Goal: Task Accomplishment & Management: Complete application form

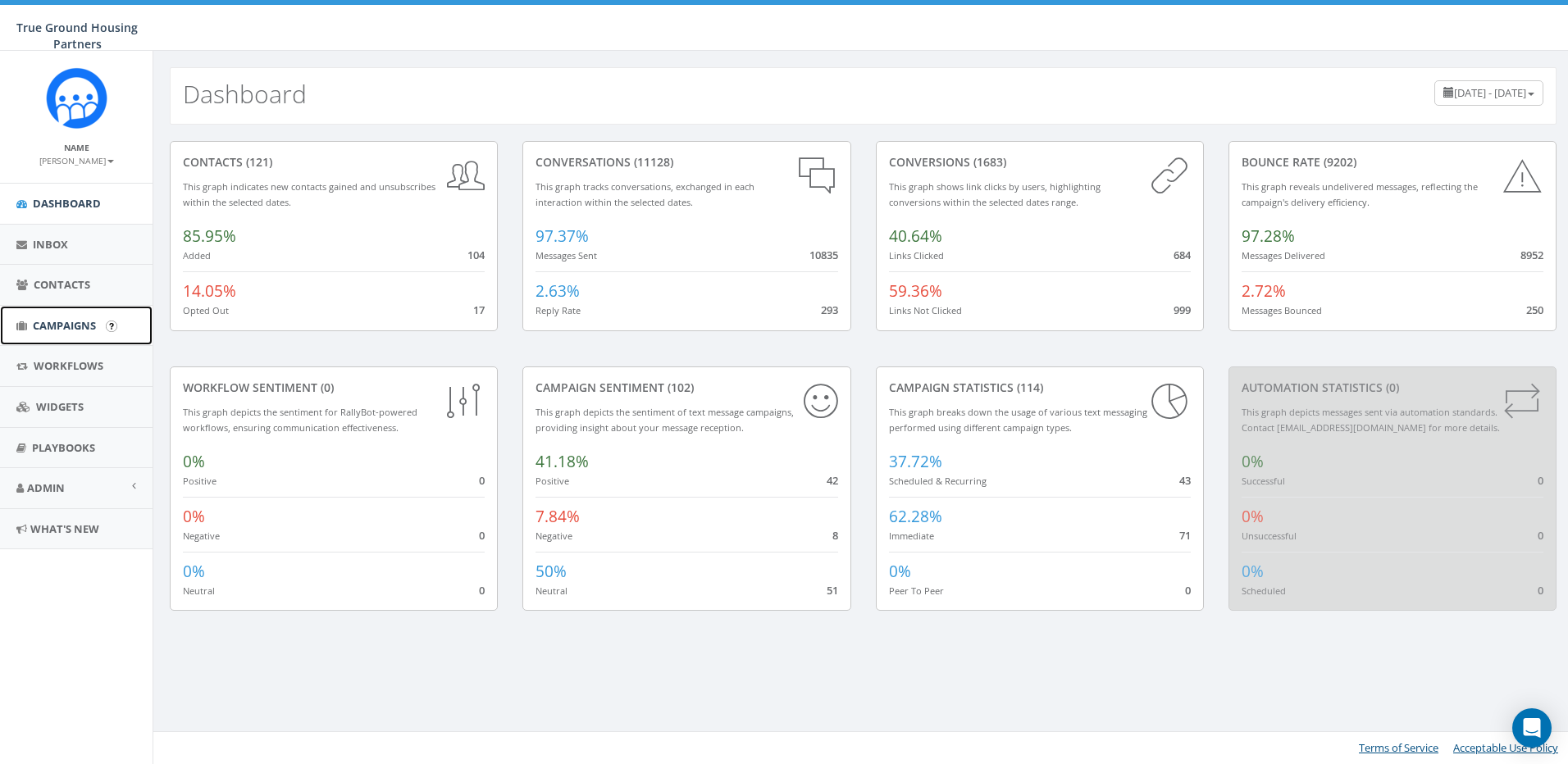
click at [59, 324] on span "Campaigns" at bounding box center [64, 325] width 63 height 15
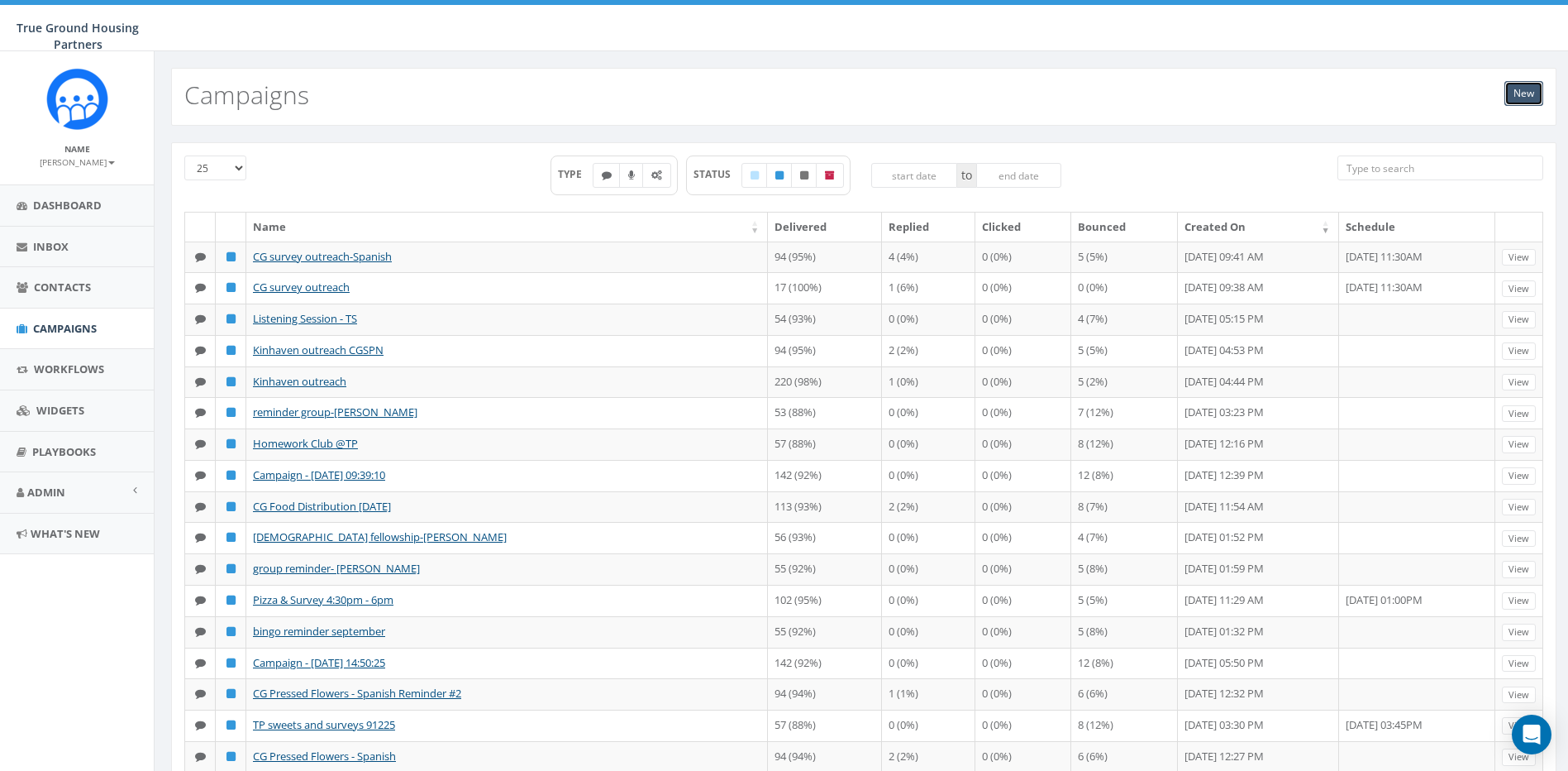
click at [1524, 93] on link "New" at bounding box center [1523, 94] width 38 height 25
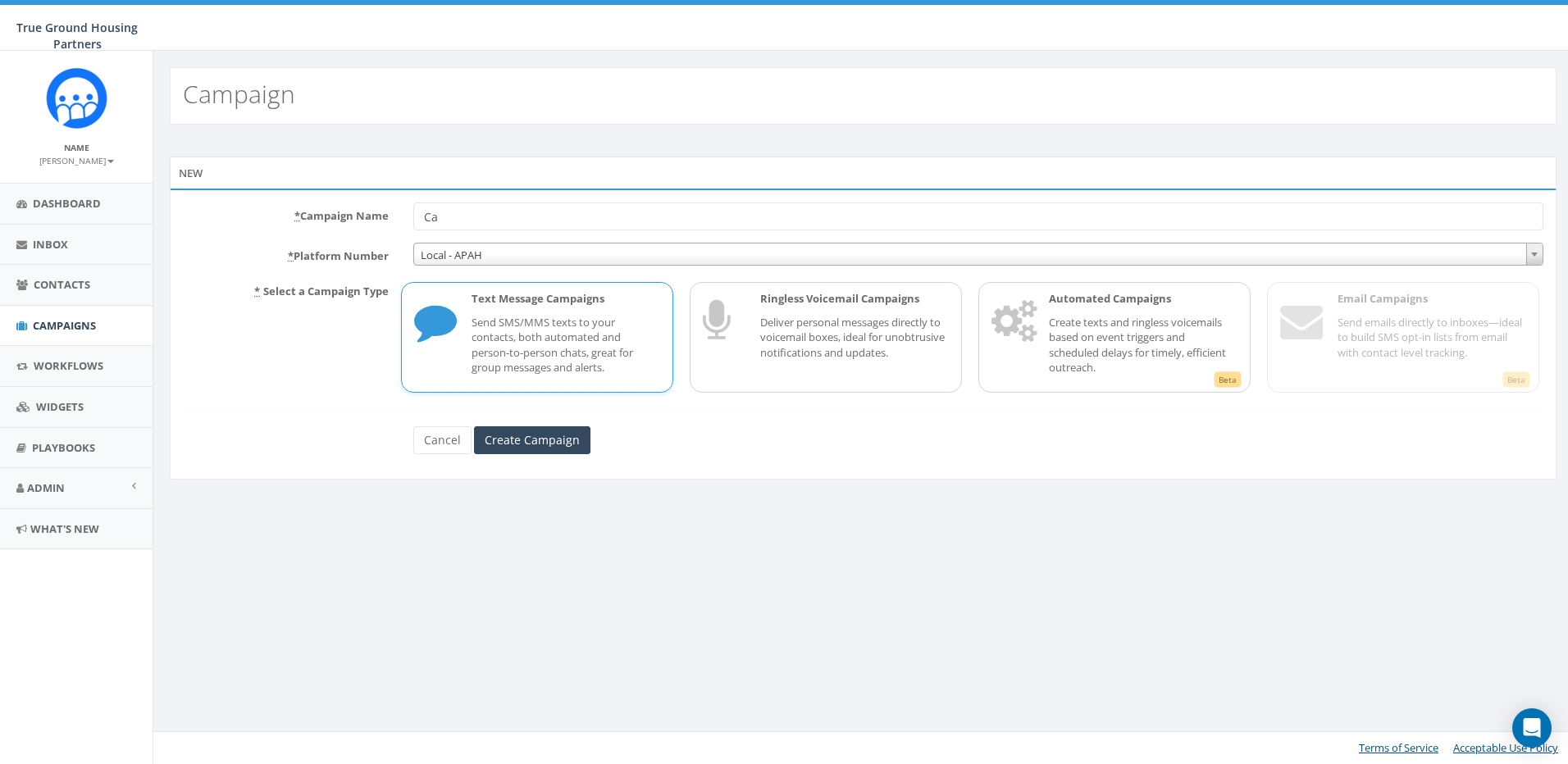
type input "C"
type input "IO - [DATE] Calendar"
click at [537, 436] on input "Create Campaign" at bounding box center [532, 440] width 116 height 27
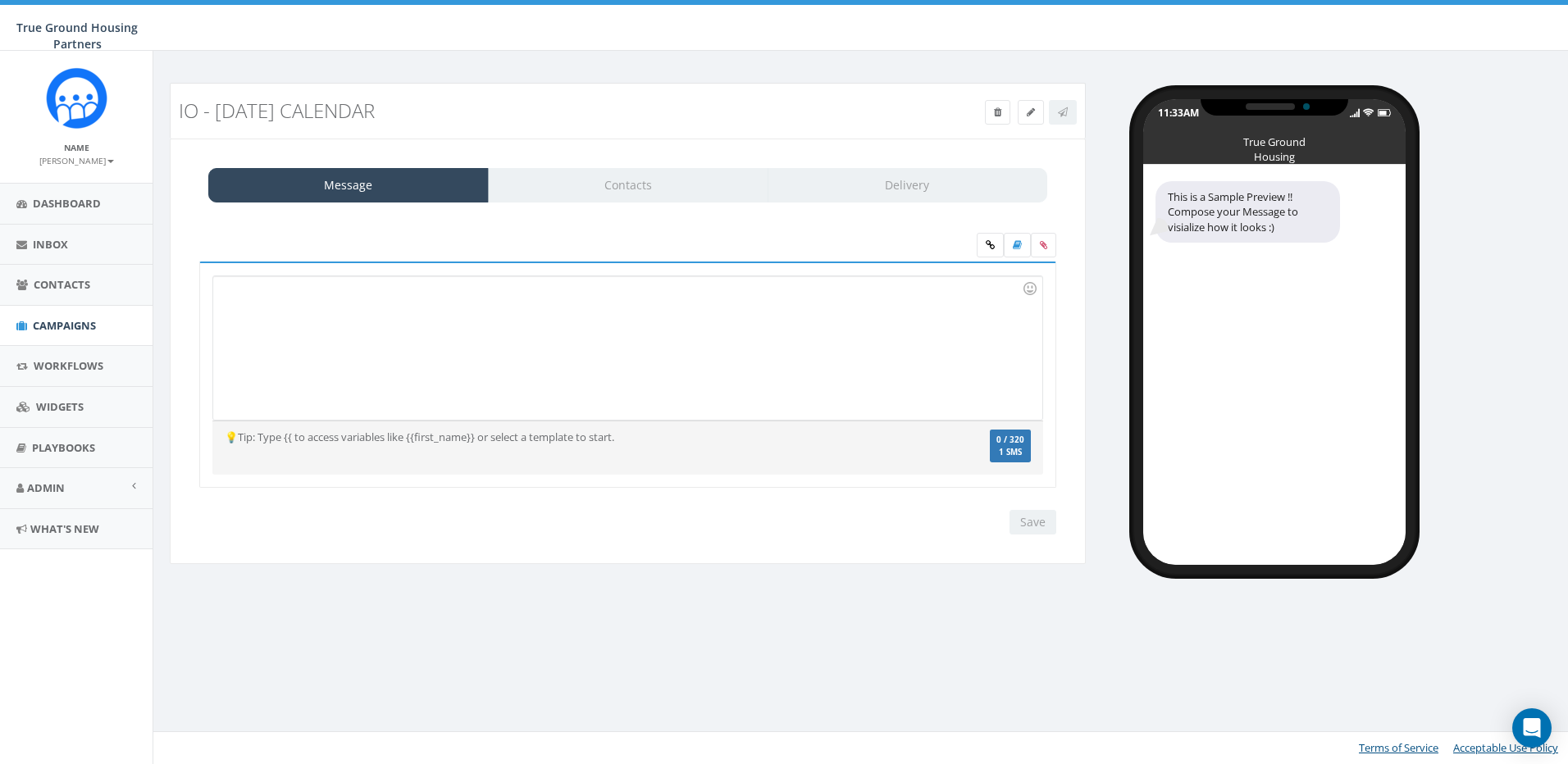
click at [268, 304] on div at bounding box center [627, 348] width 828 height 144
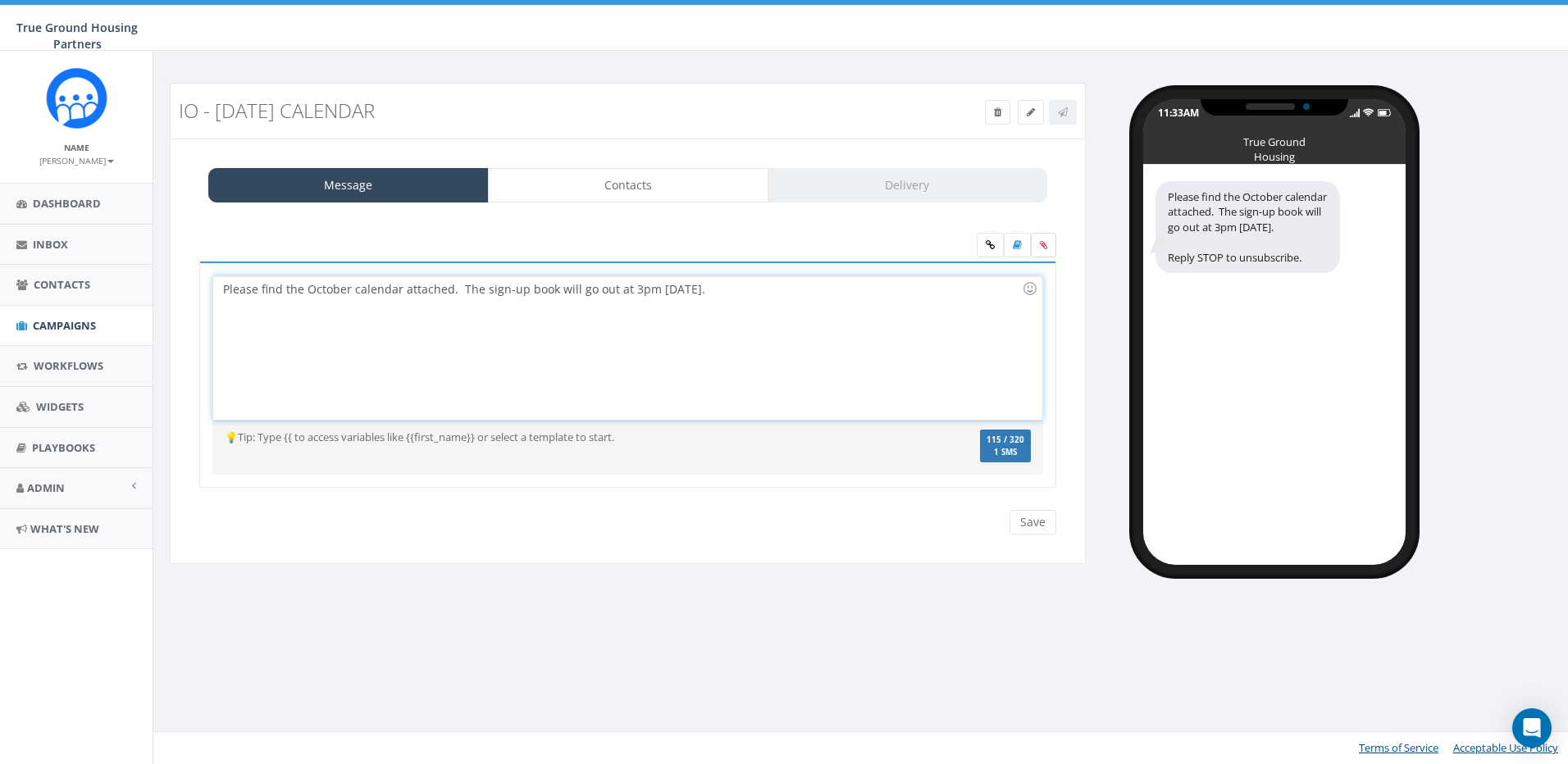
click at [1046, 242] on icon at bounding box center [1044, 245] width 7 height 10
click at [0, 0] on input "file" at bounding box center [0, 0] width 0 height 0
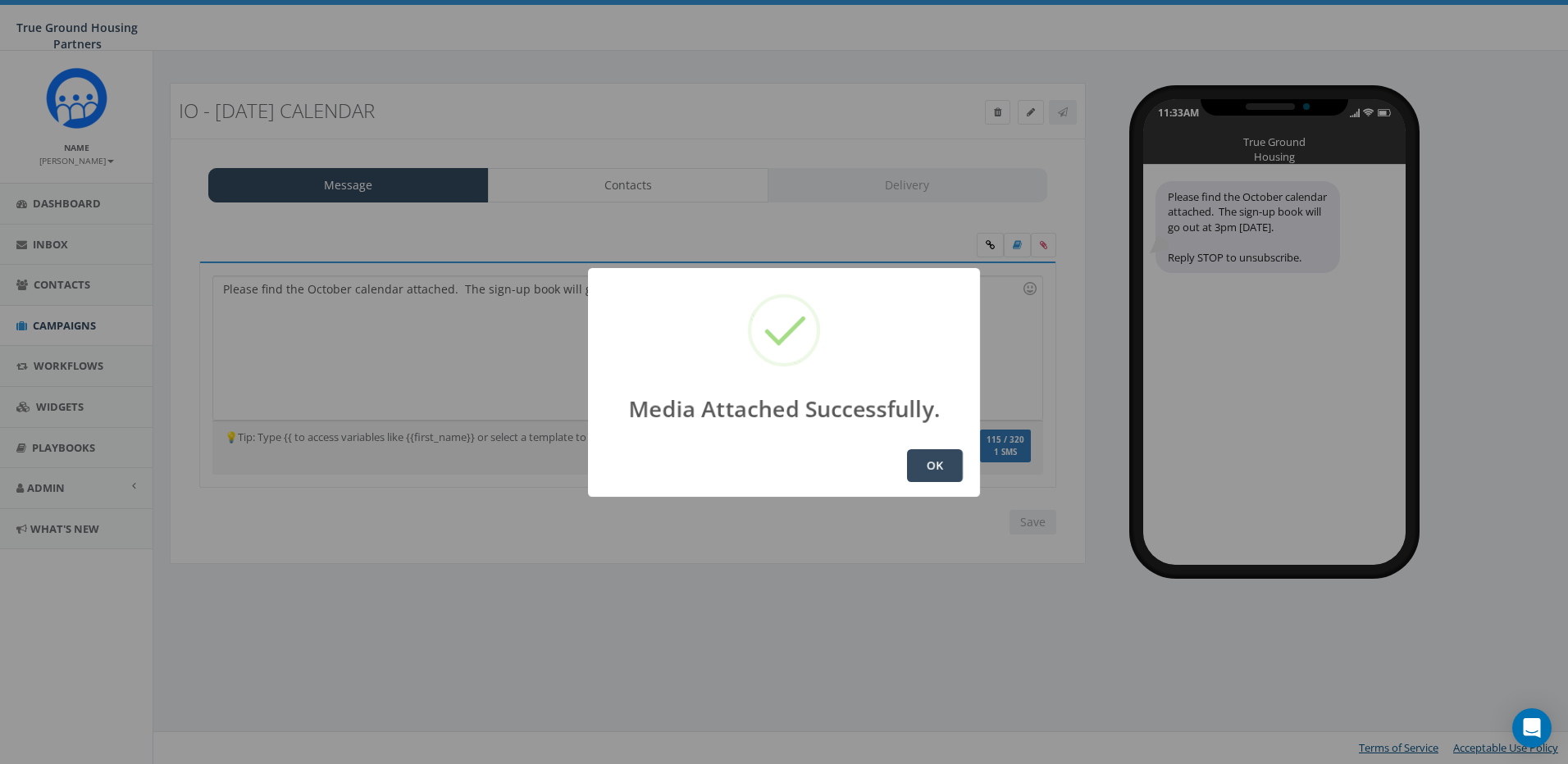
click at [925, 464] on button "OK" at bounding box center [935, 465] width 56 height 33
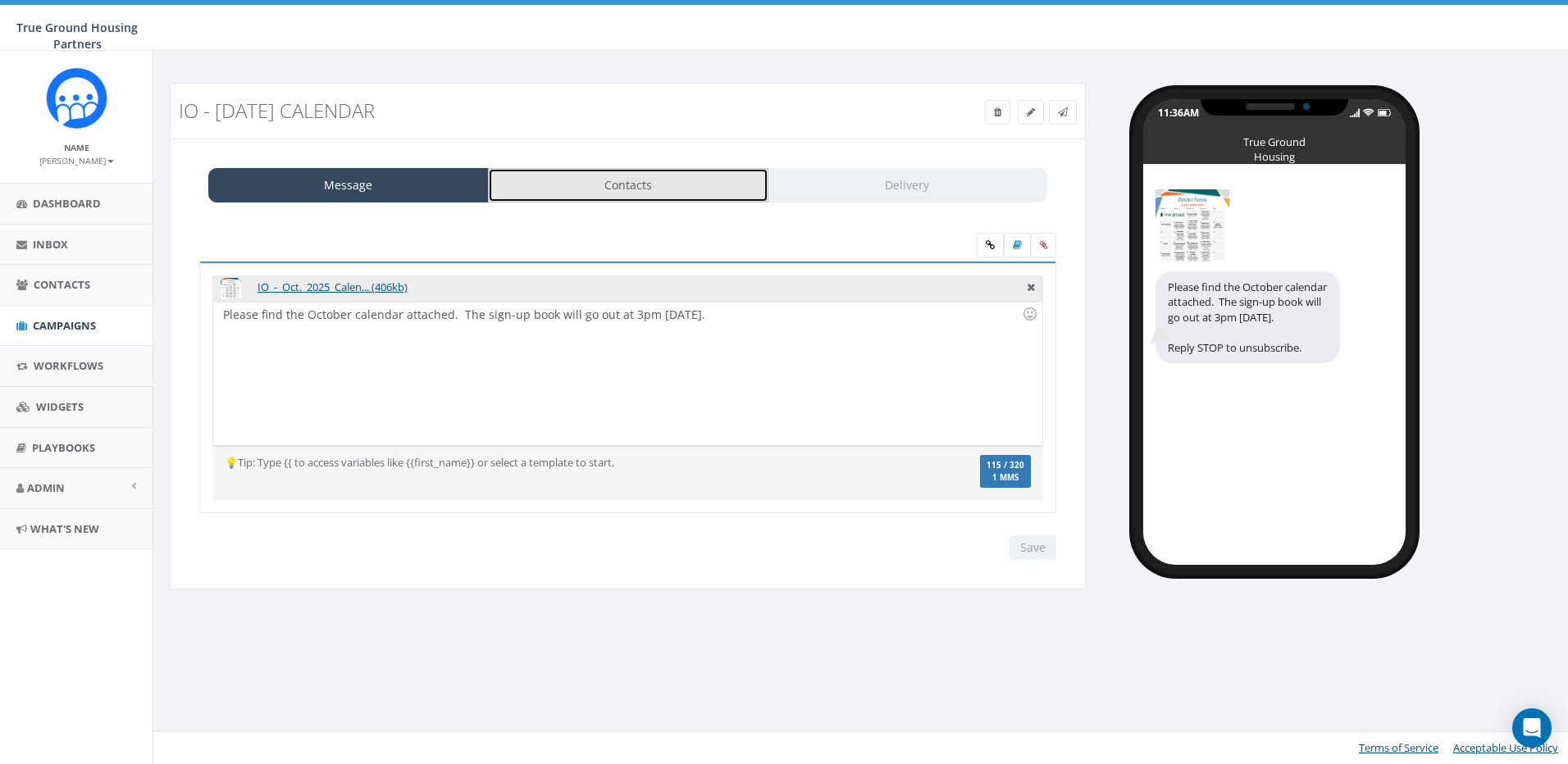
click at [684, 183] on link "Contacts" at bounding box center [628, 185] width 280 height 35
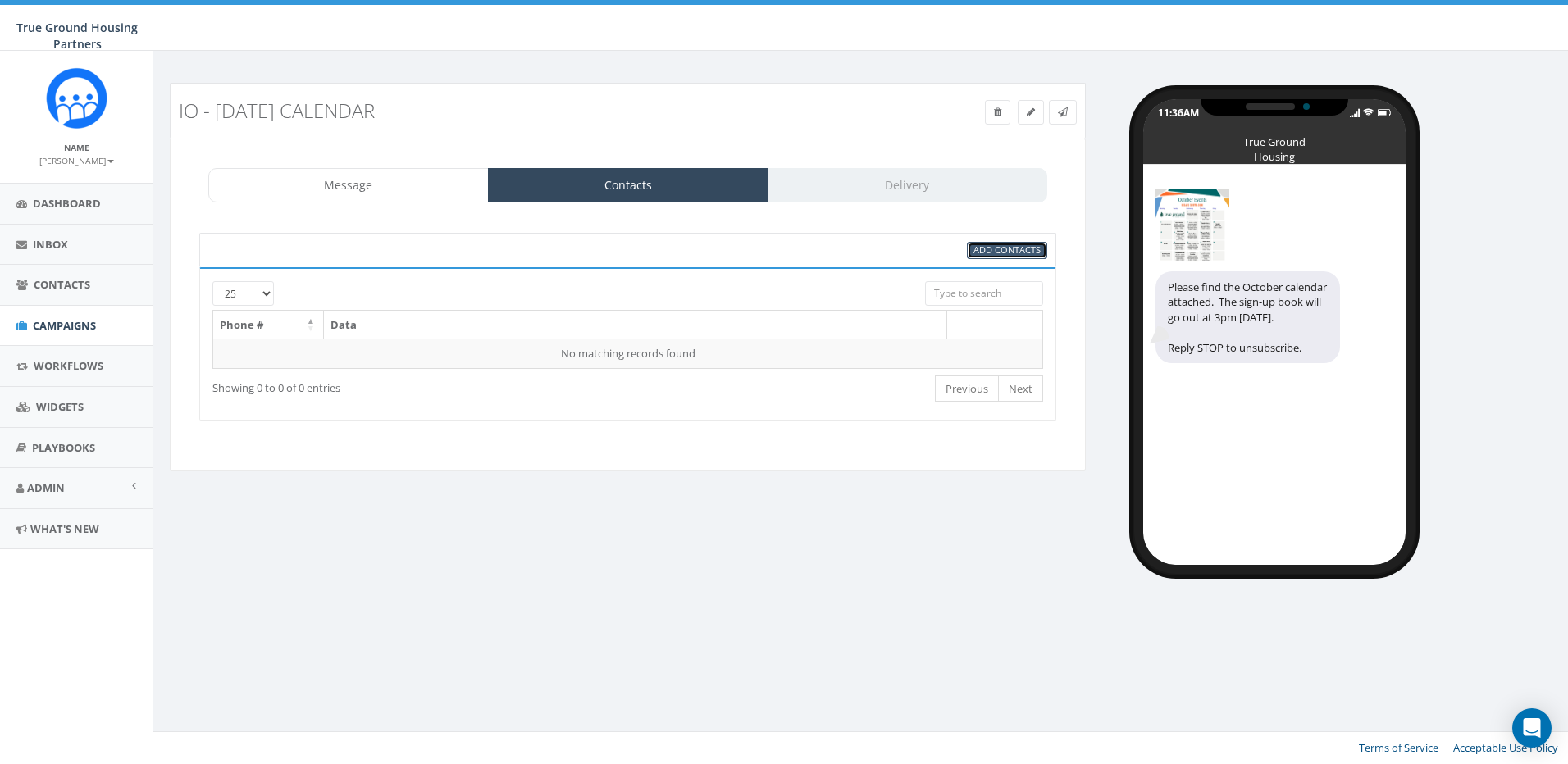
click at [1009, 249] on span "Add Contacts" at bounding box center [1007, 250] width 67 height 12
select select
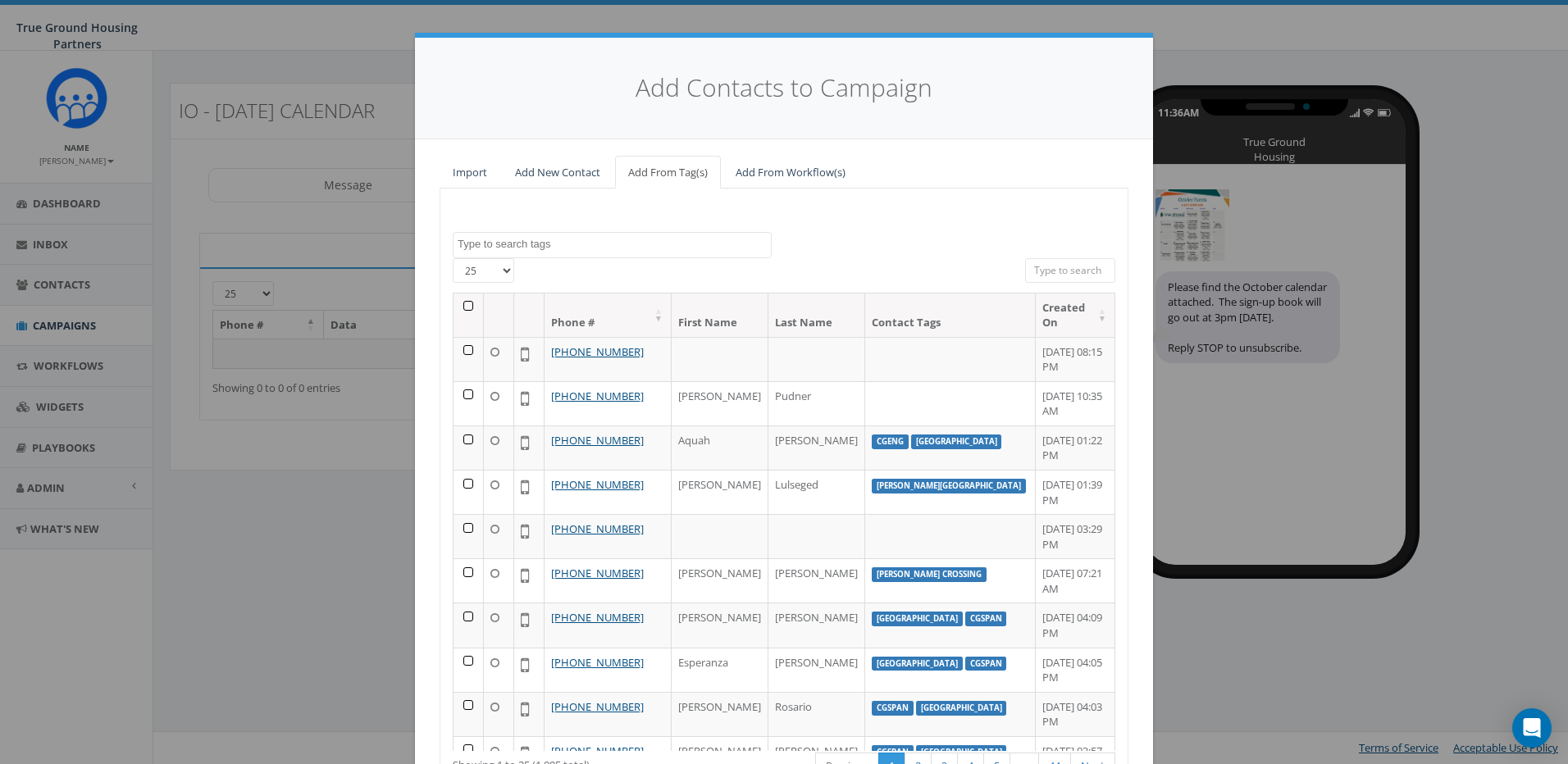
click at [1036, 273] on input "search" at bounding box center [1070, 270] width 90 height 25
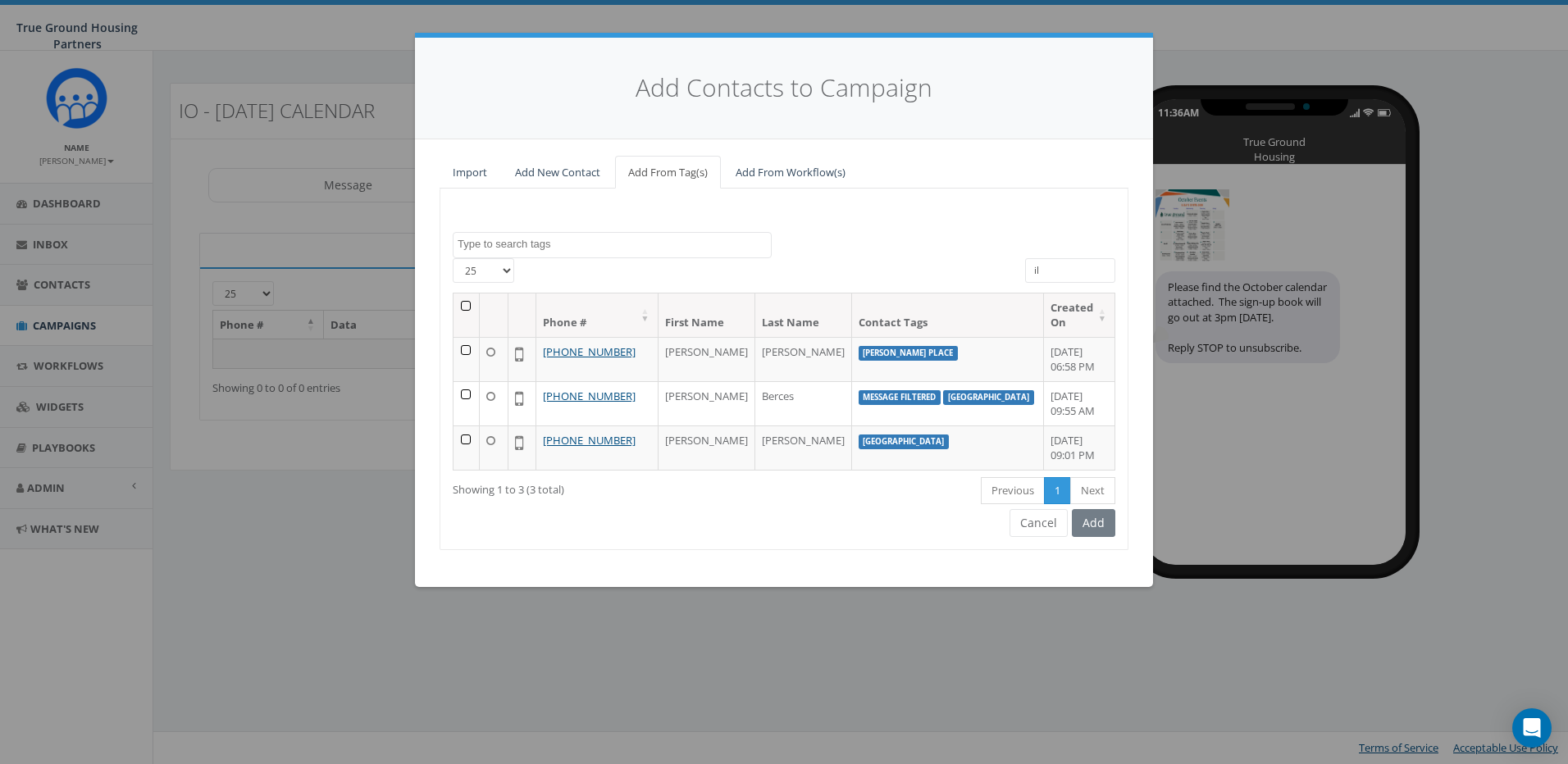
type input "i"
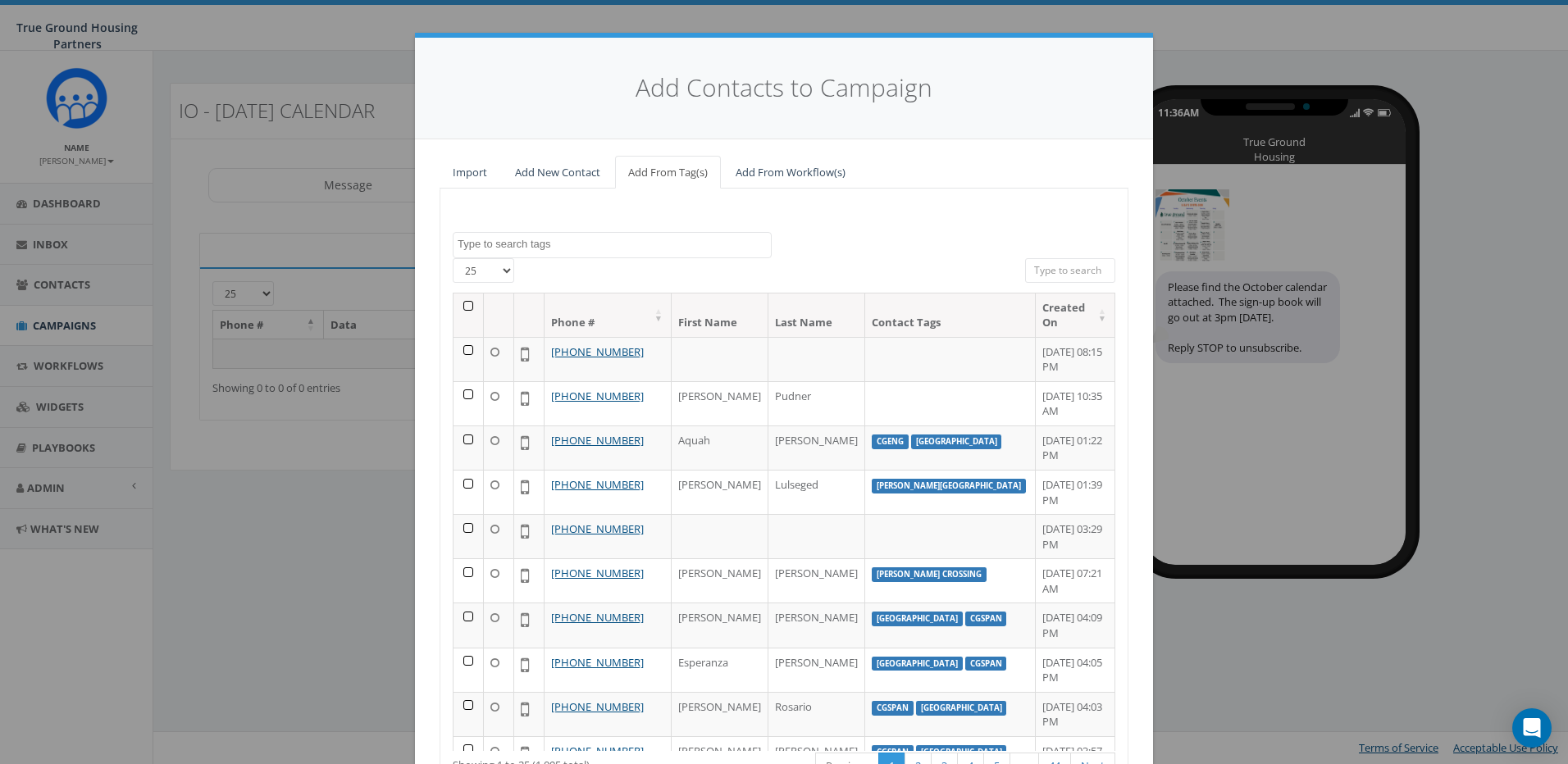
click at [509, 246] on textarea "Search" at bounding box center [614, 244] width 313 height 15
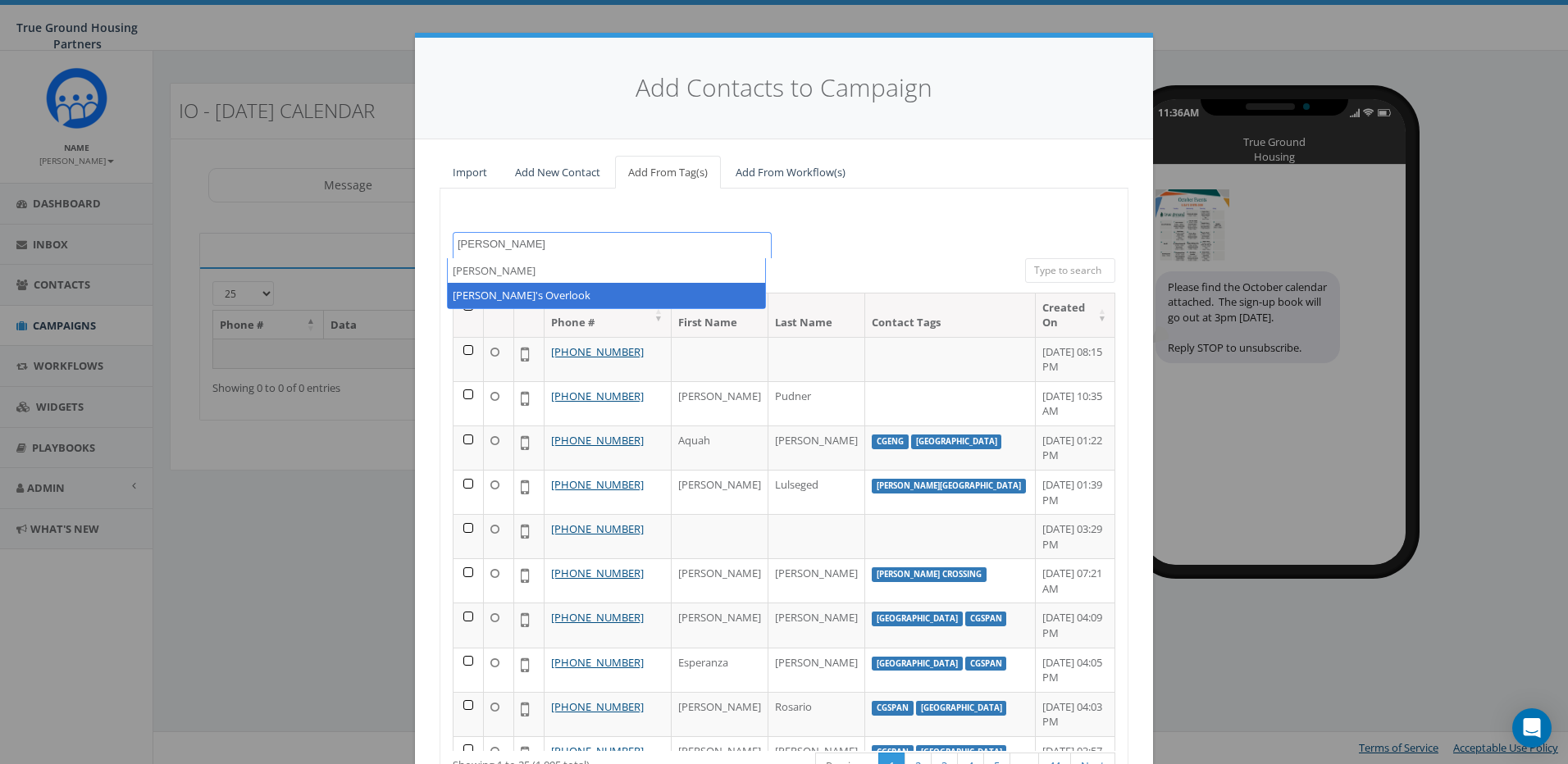
type textarea "Ilda"
select select "[PERSON_NAME]'s Overlook"
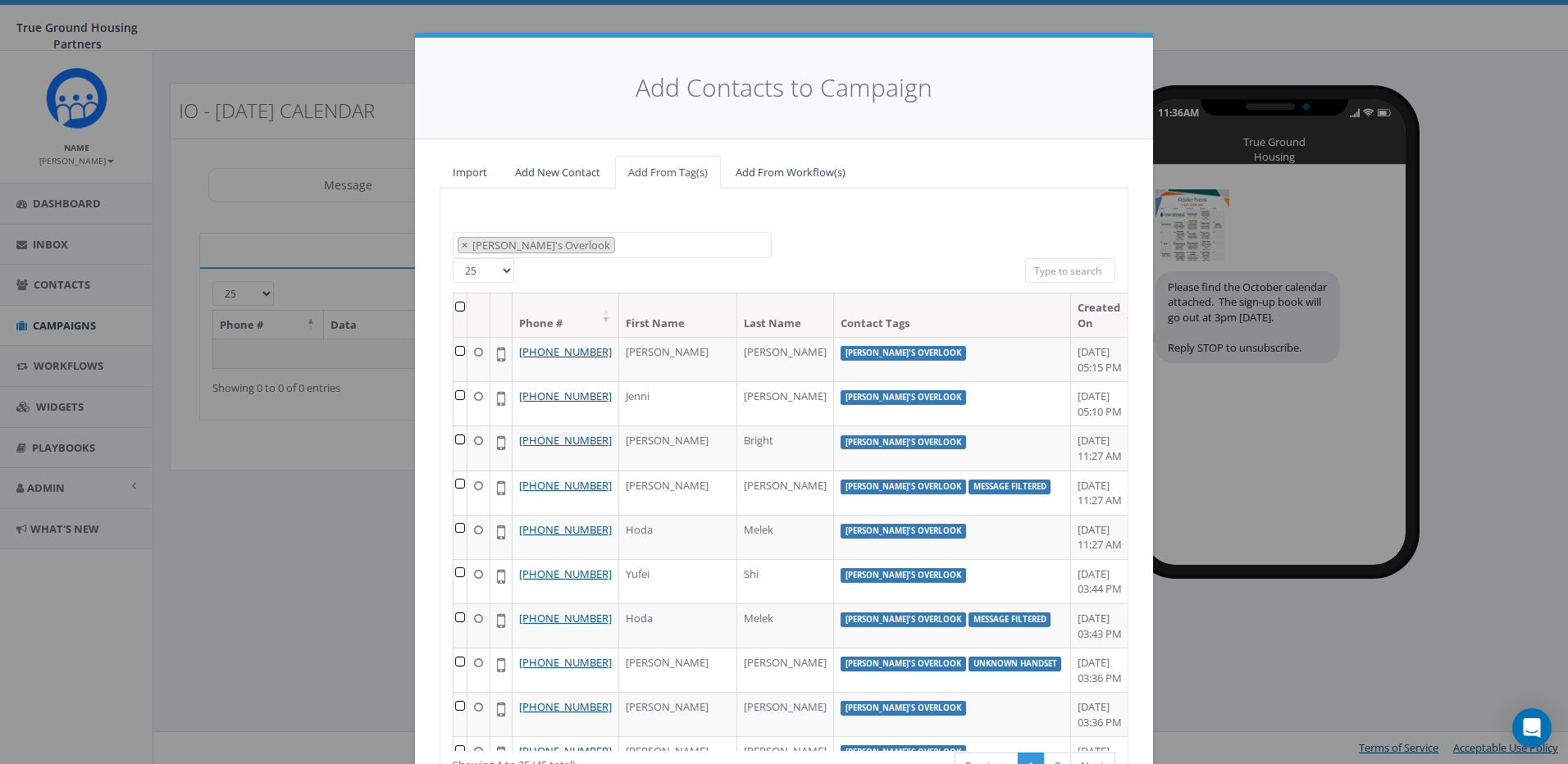
click at [460, 306] on th at bounding box center [460, 315] width 14 height 43
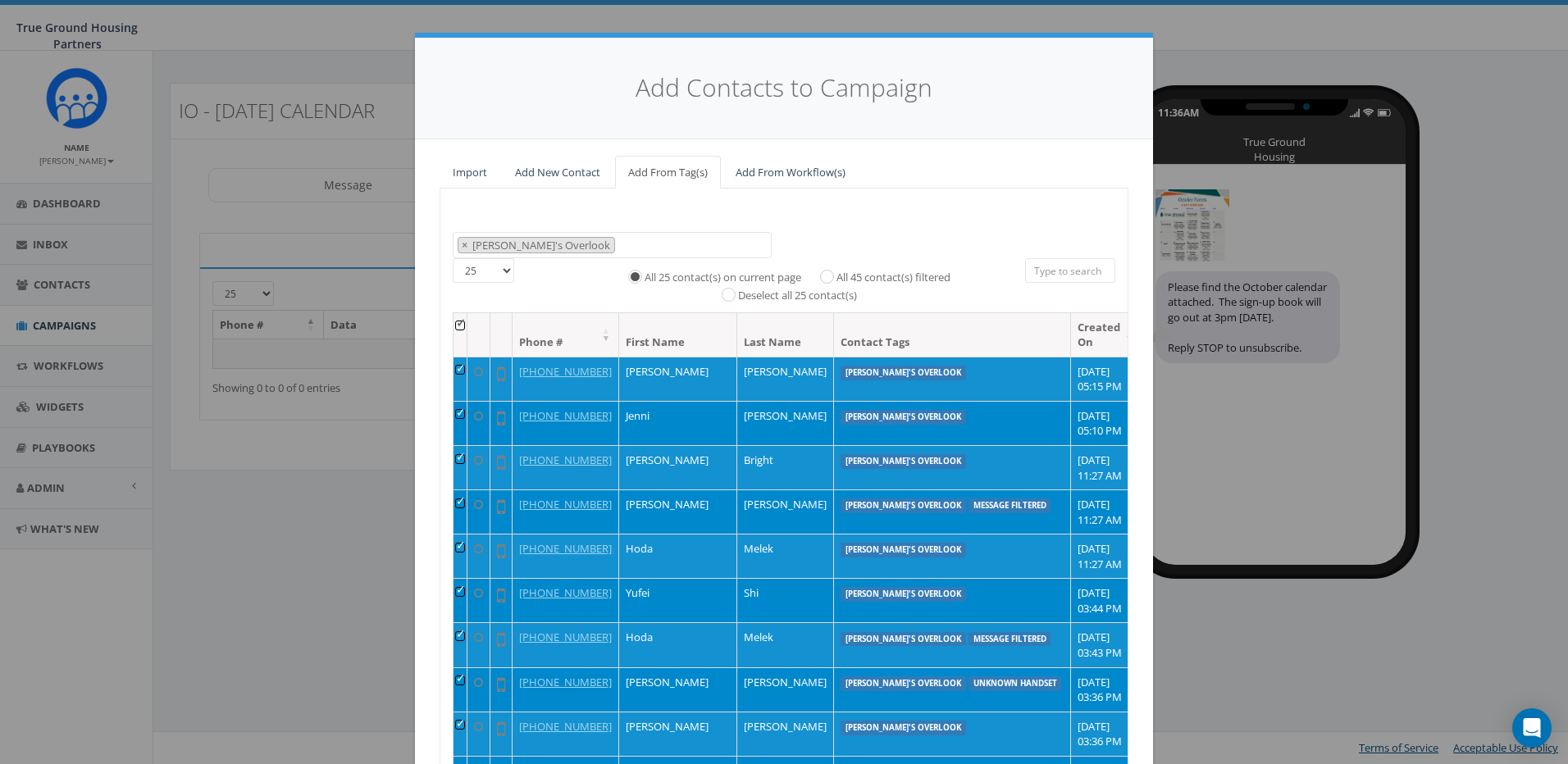
click at [836, 276] on label "All 45 contact(s) filtered" at bounding box center [893, 277] width 114 height 16
click at [826, 276] on input "All 45 contact(s) filtered" at bounding box center [831, 275] width 11 height 11
radio input "true"
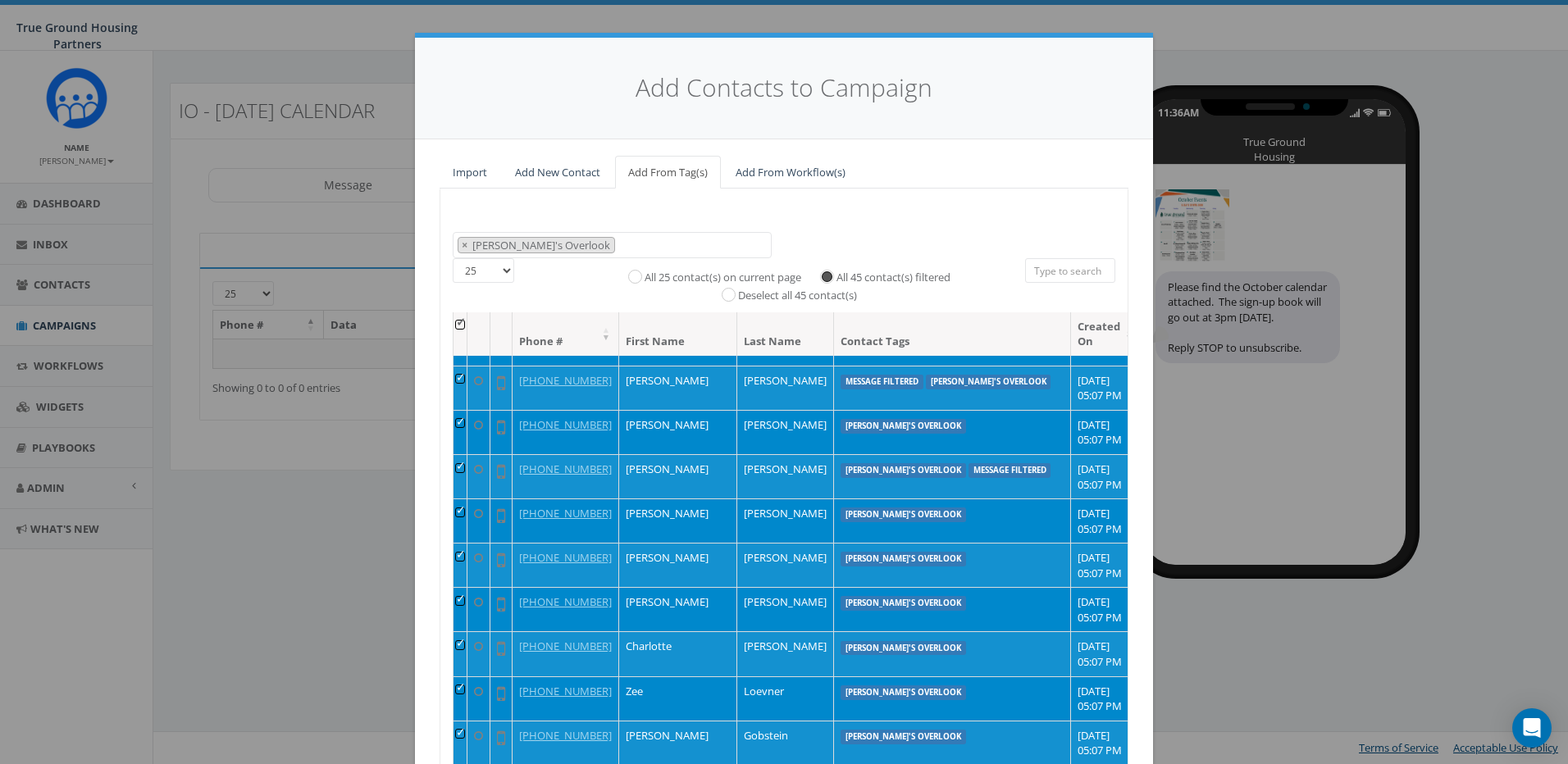
scroll to position [143, 0]
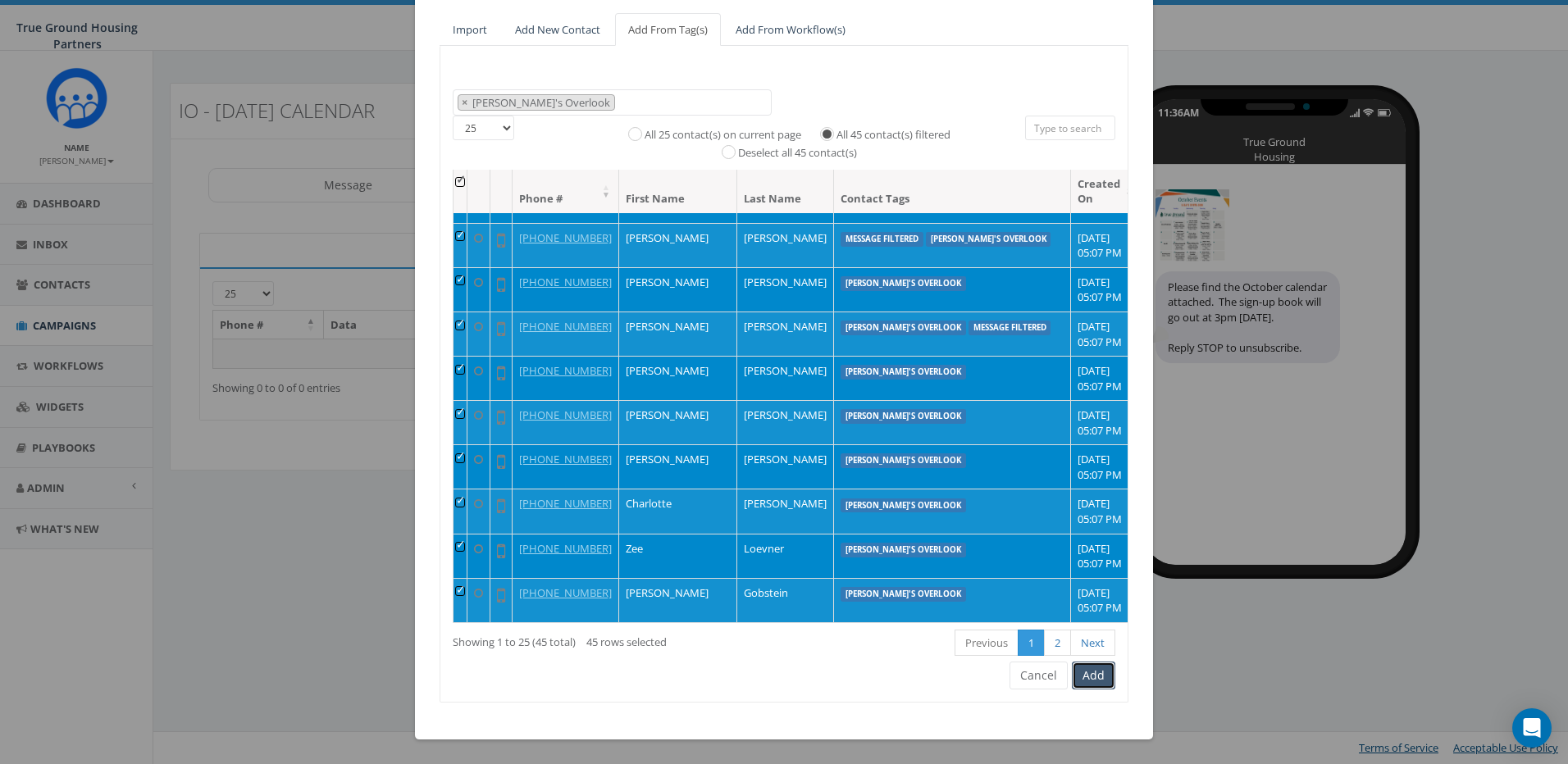
click at [1085, 670] on button "Add" at bounding box center [1094, 674] width 43 height 27
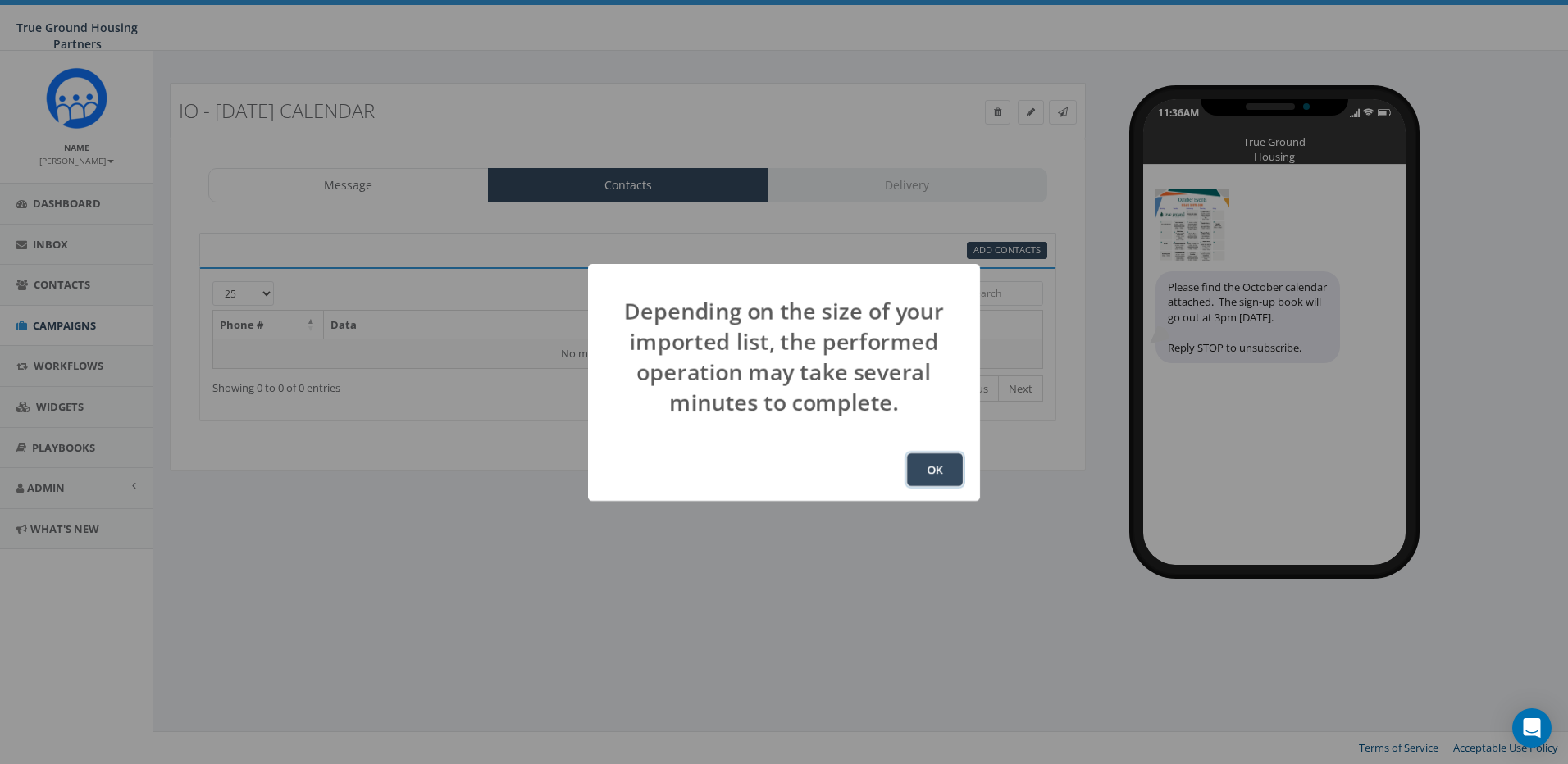
click at [931, 462] on button "OK" at bounding box center [935, 469] width 56 height 33
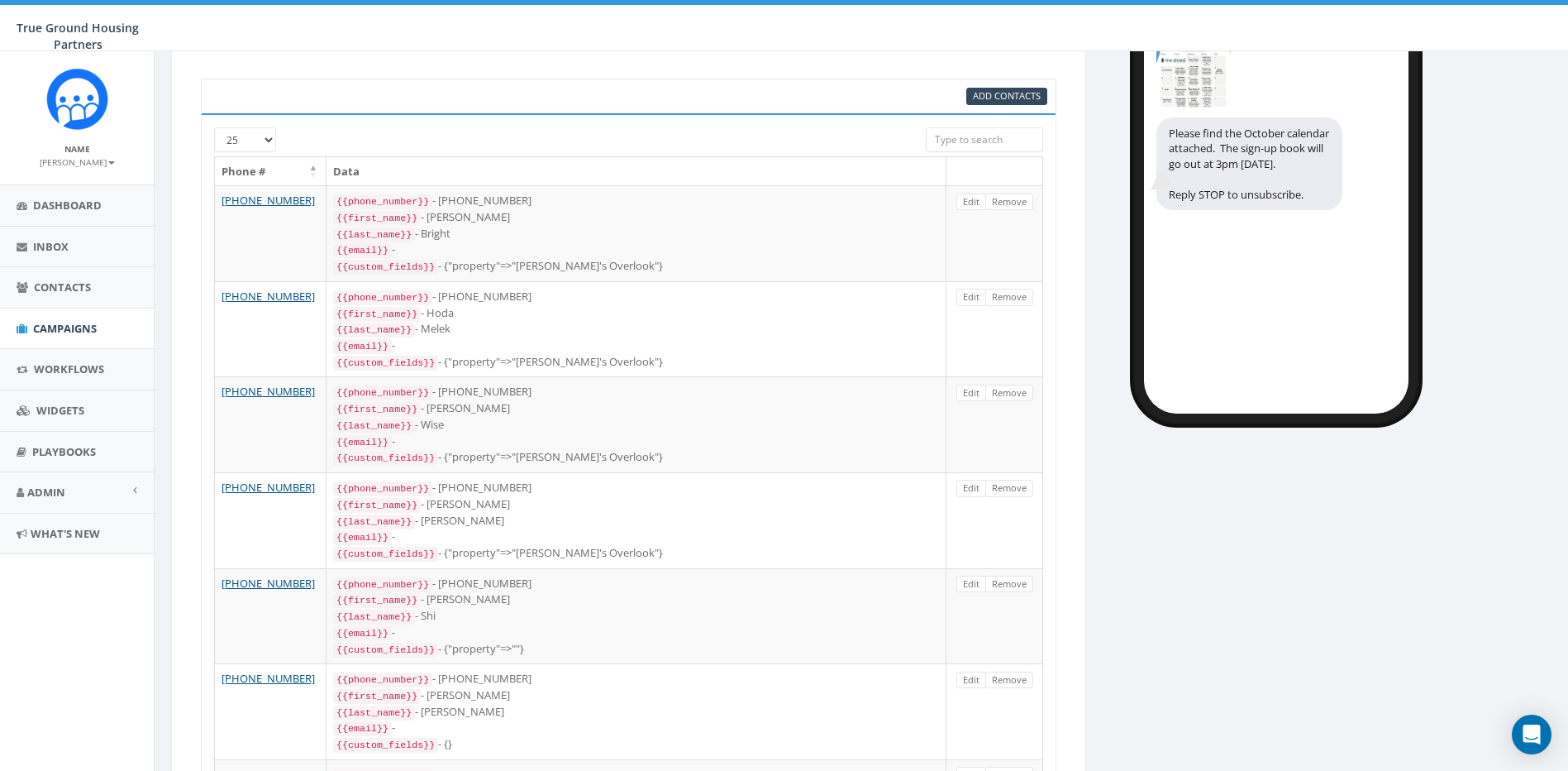
scroll to position [159, 0]
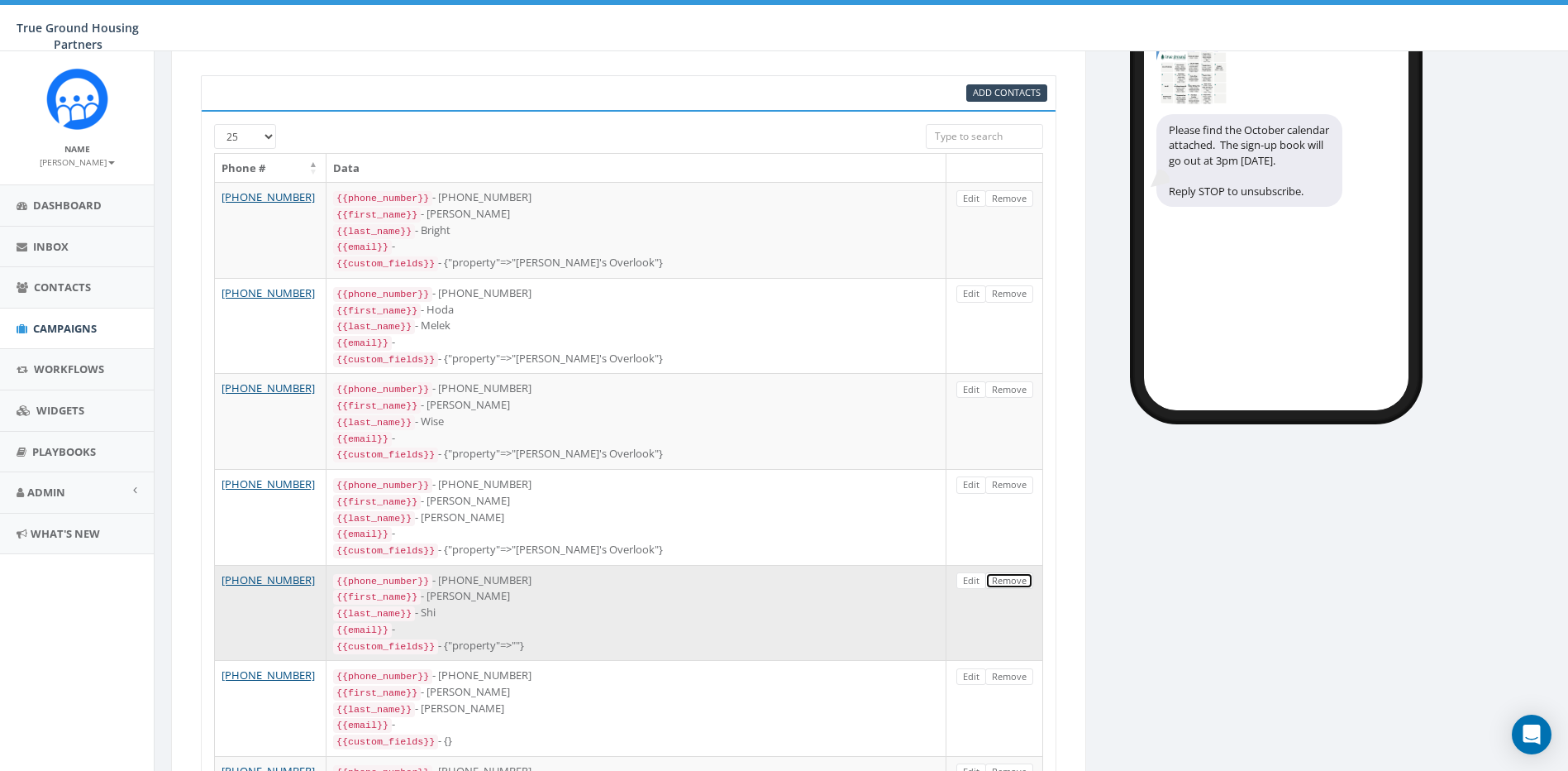
click at [1013, 572] on link "Remove" at bounding box center [1009, 580] width 48 height 17
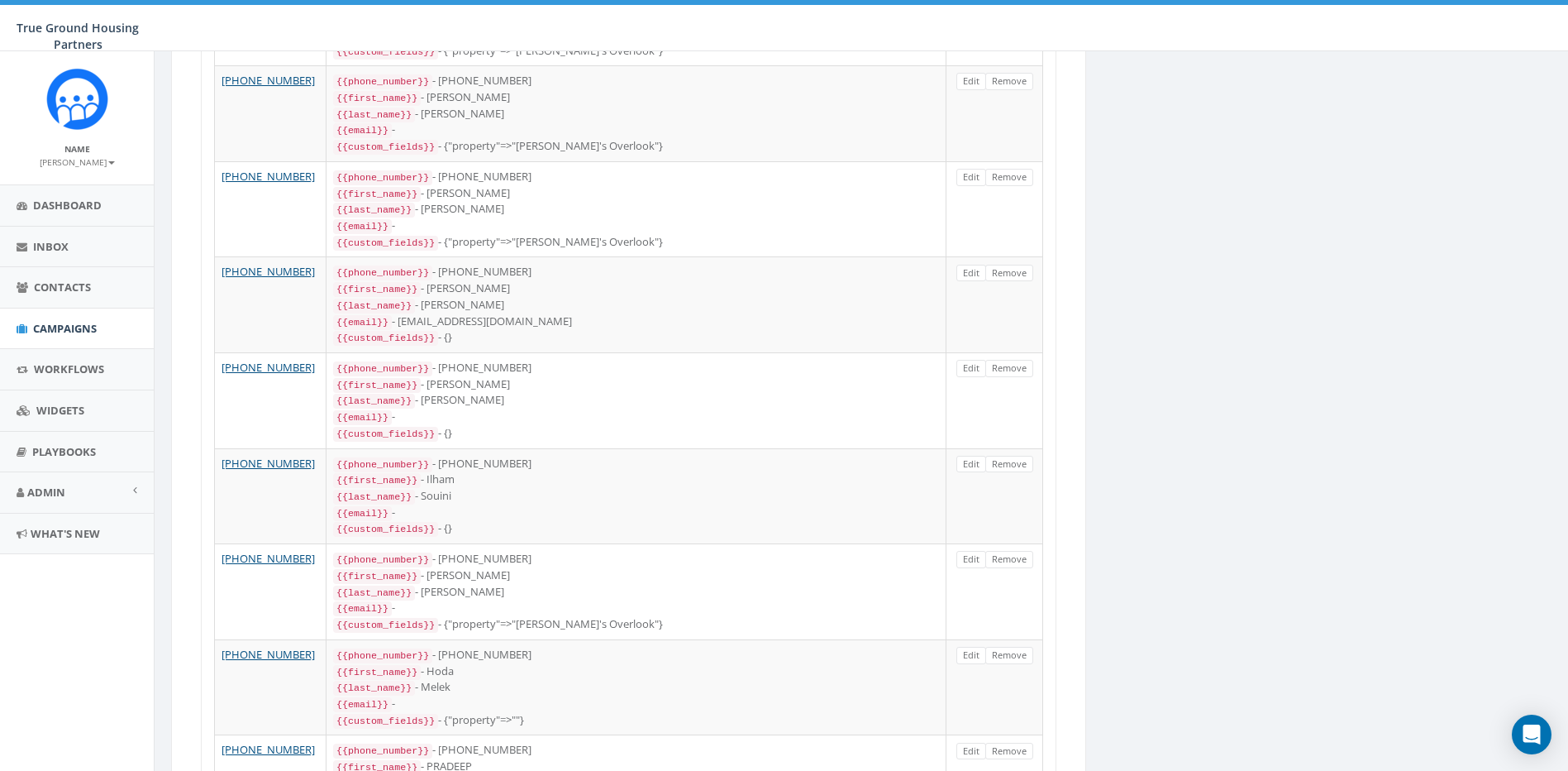
scroll to position [1235, 0]
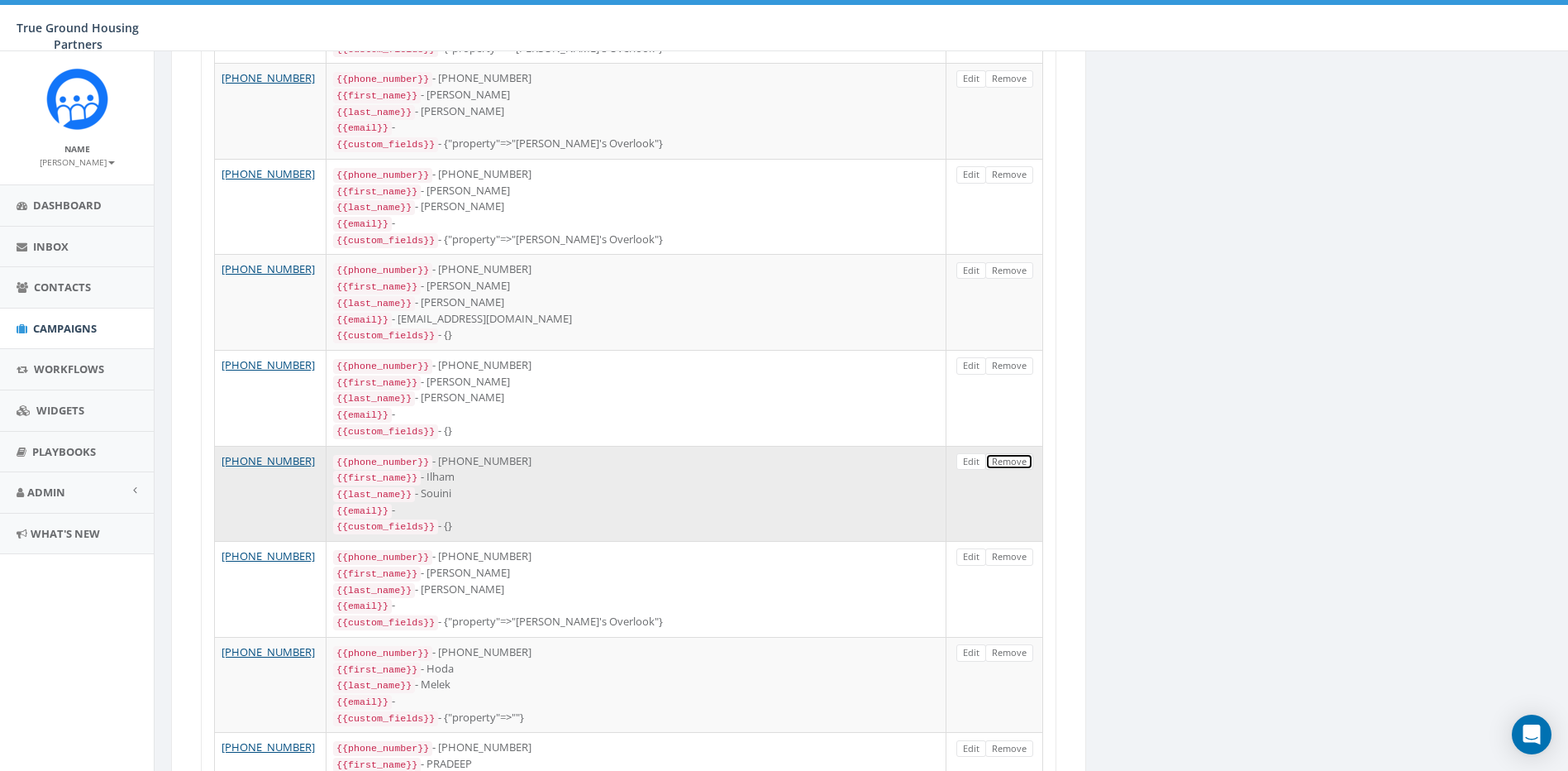
click at [1006, 453] on link "Remove" at bounding box center [1009, 462] width 48 height 17
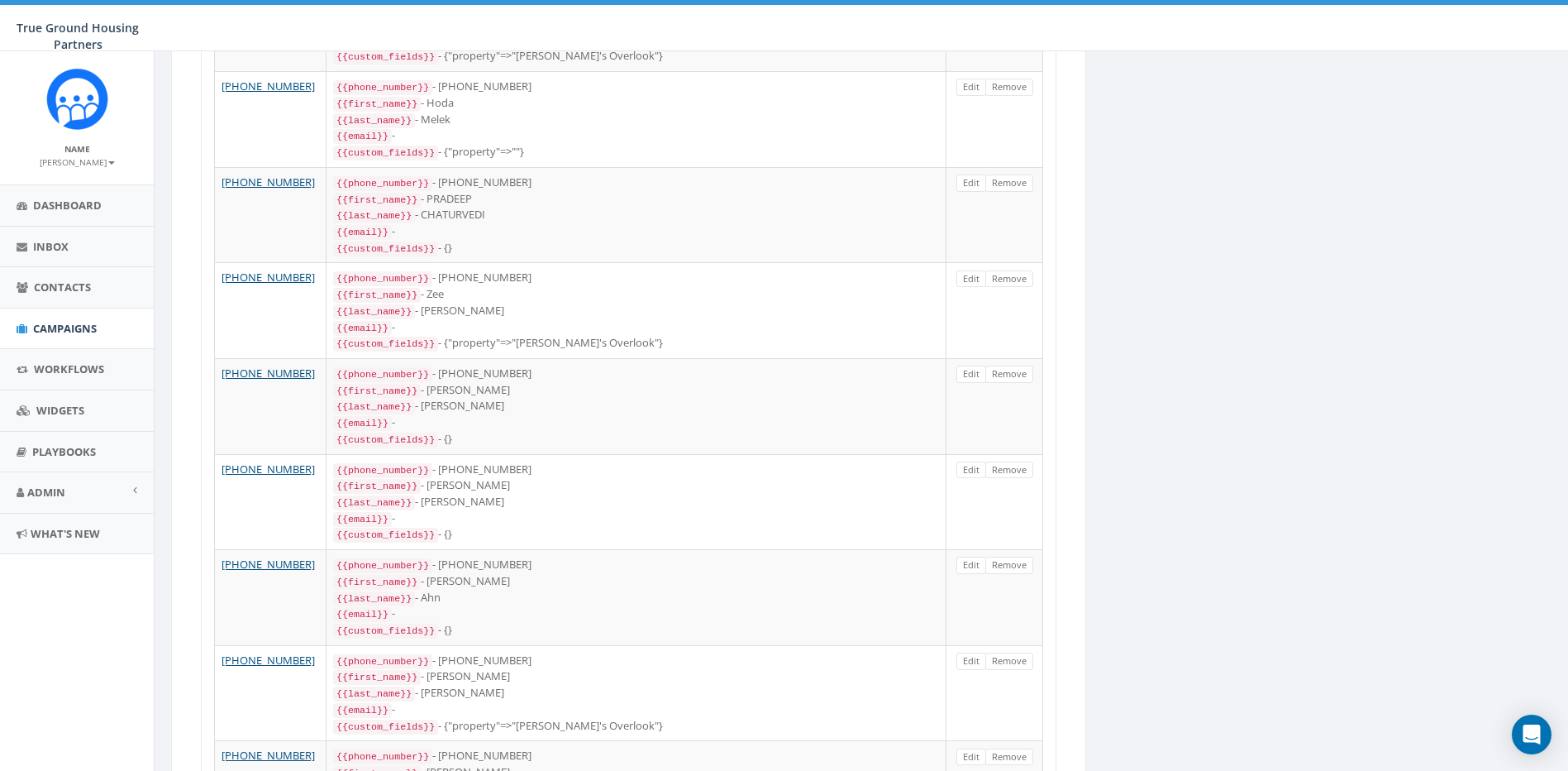
scroll to position [1998, 0]
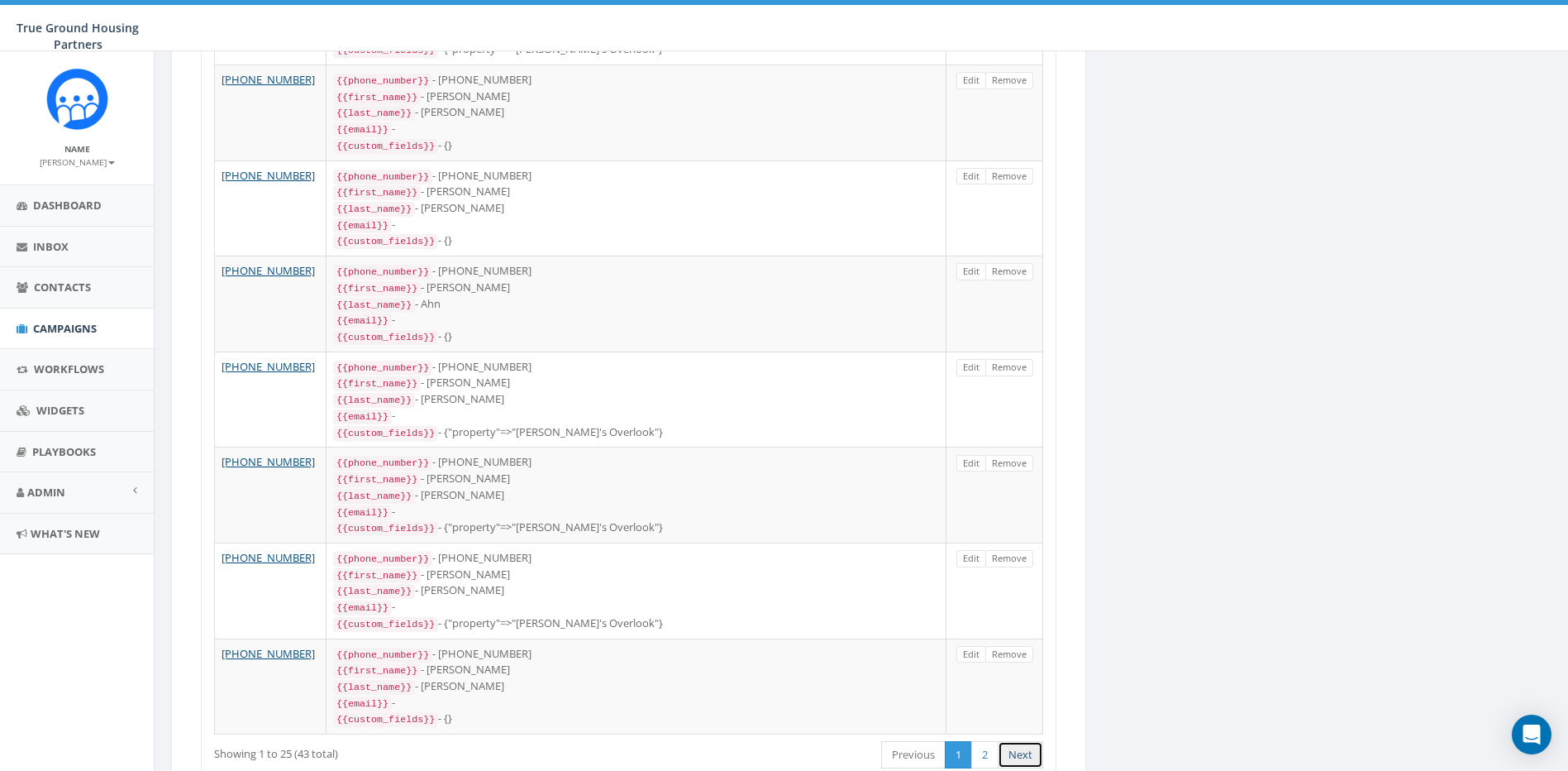
click at [1018, 741] on link "Next" at bounding box center [1020, 755] width 46 height 28
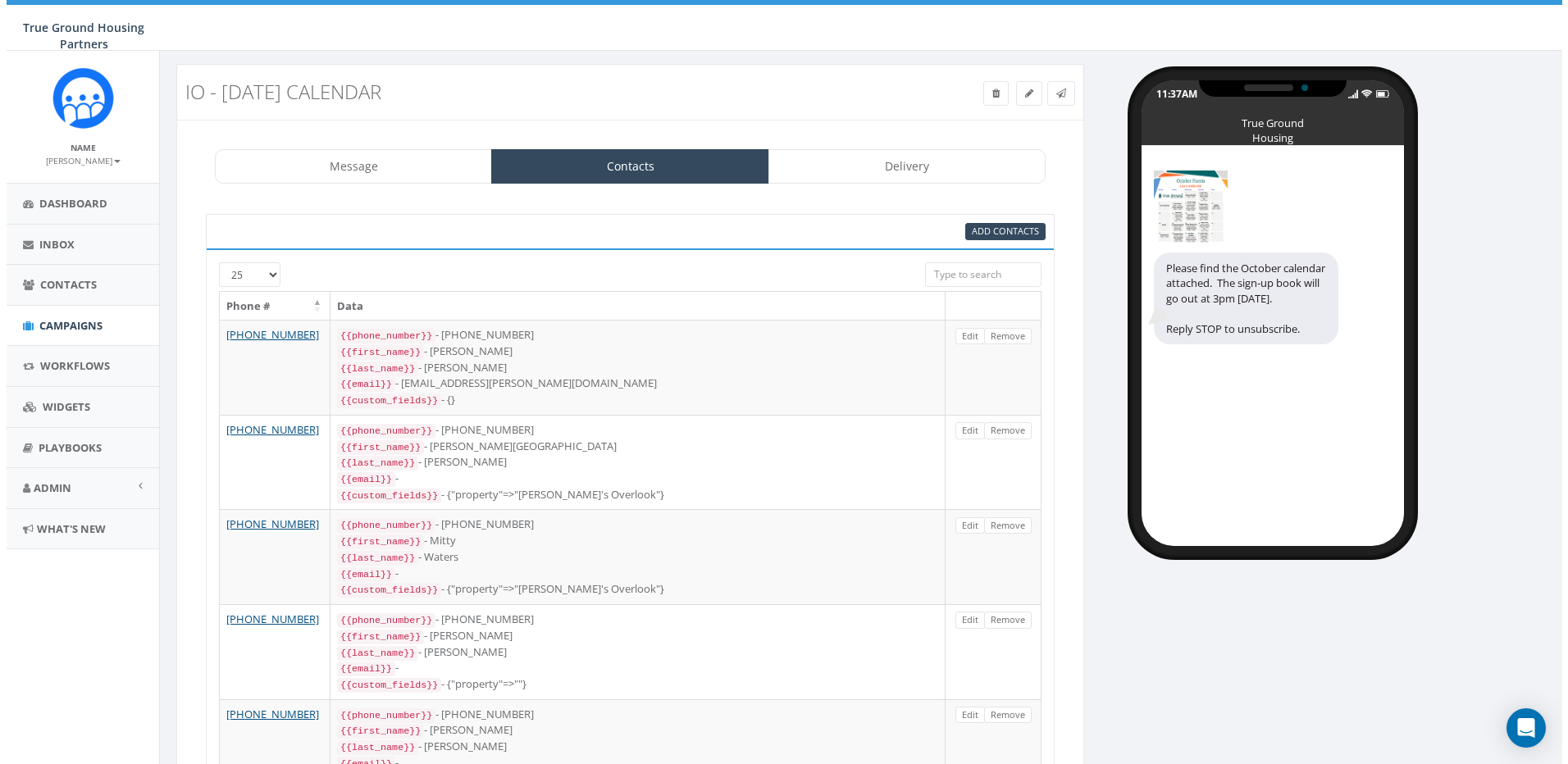
scroll to position [0, 0]
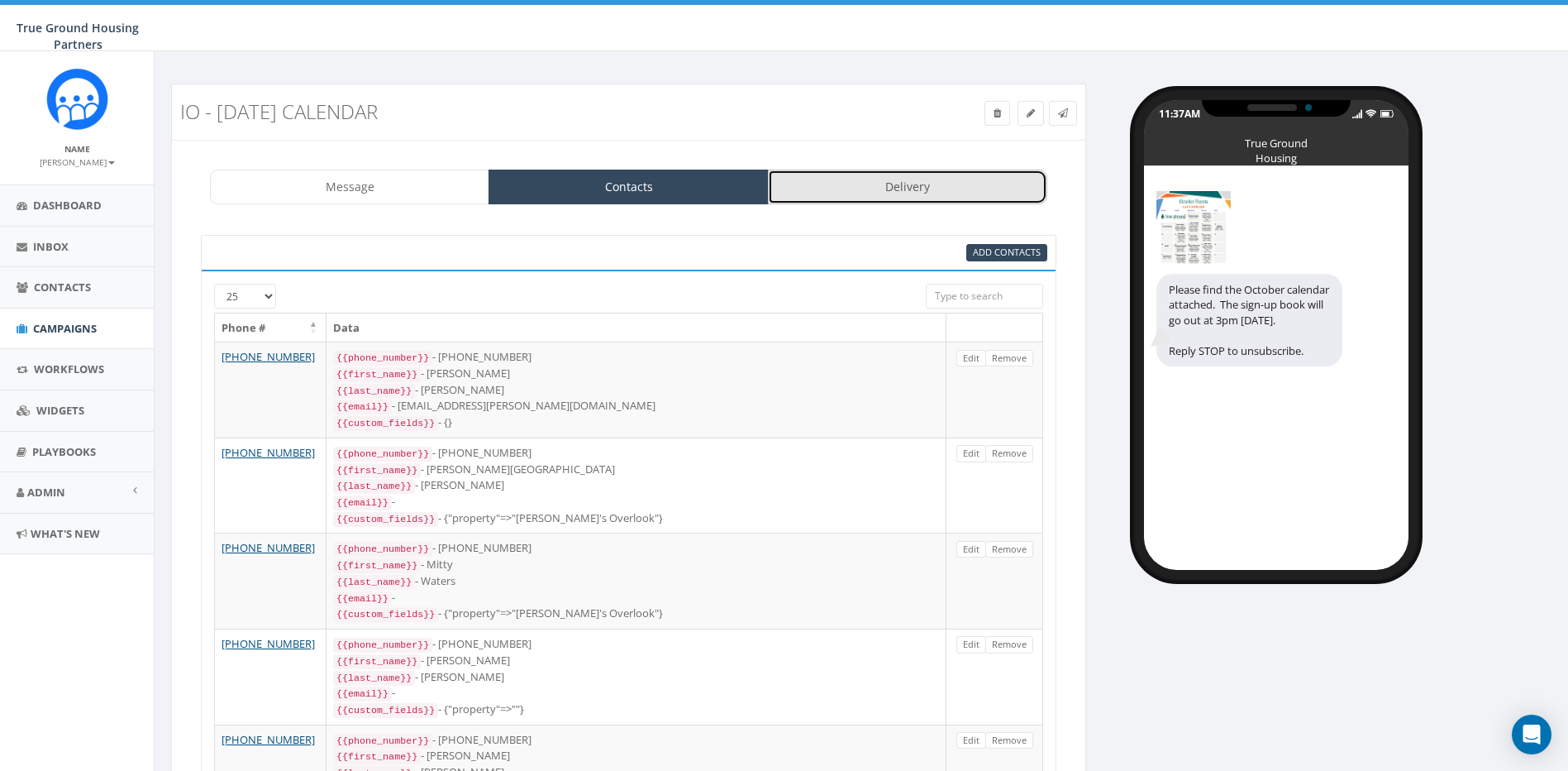
click at [873, 188] on link "Delivery" at bounding box center [907, 187] width 280 height 35
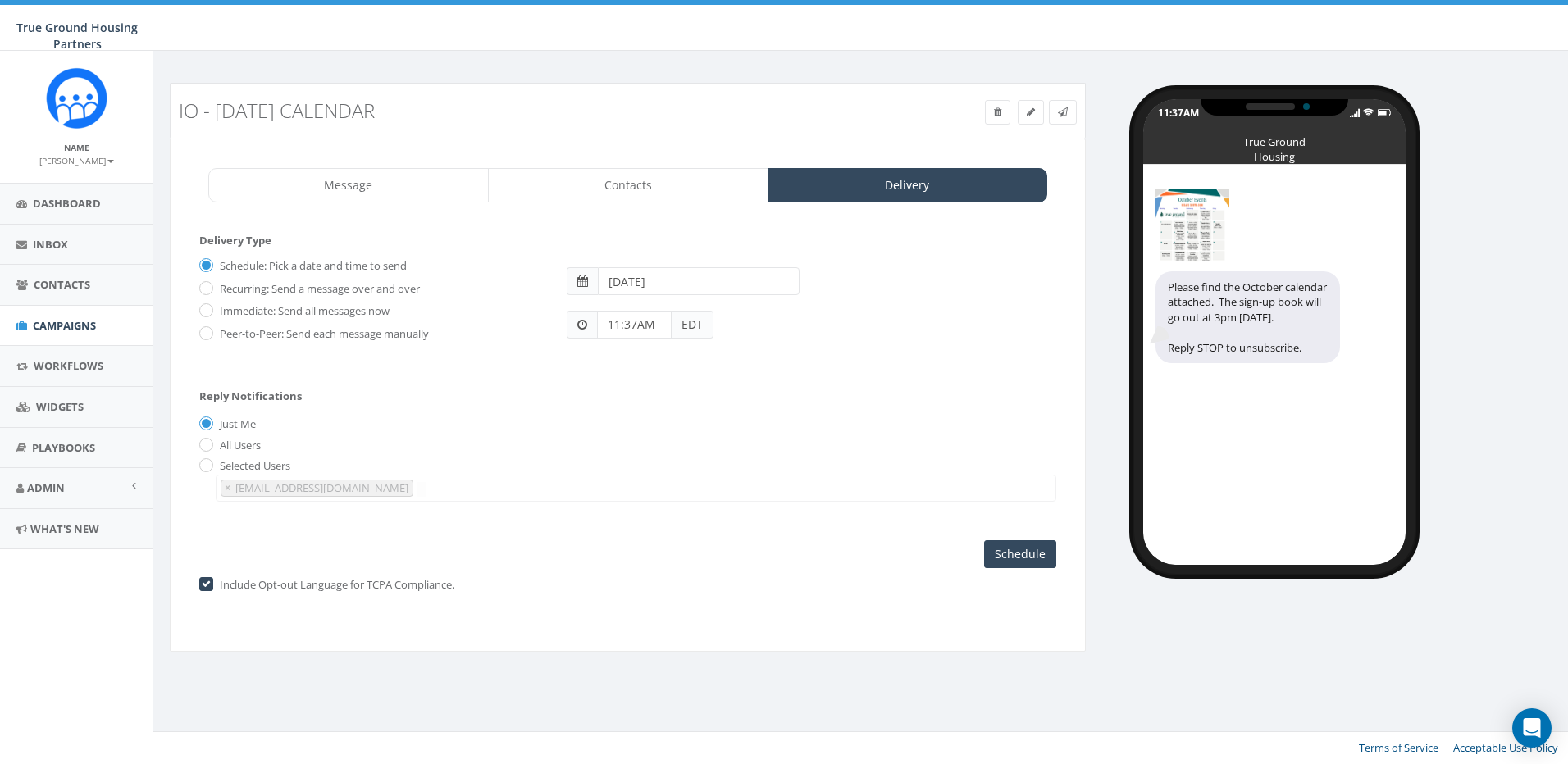
click at [202, 302] on div "Immediate: Send all messages now" at bounding box center [371, 309] width 343 height 23
click at [207, 309] on input "Immediate: Send all messages now" at bounding box center [205, 312] width 11 height 11
radio input "true"
click at [1028, 554] on input "Send Now" at bounding box center [1017, 553] width 77 height 27
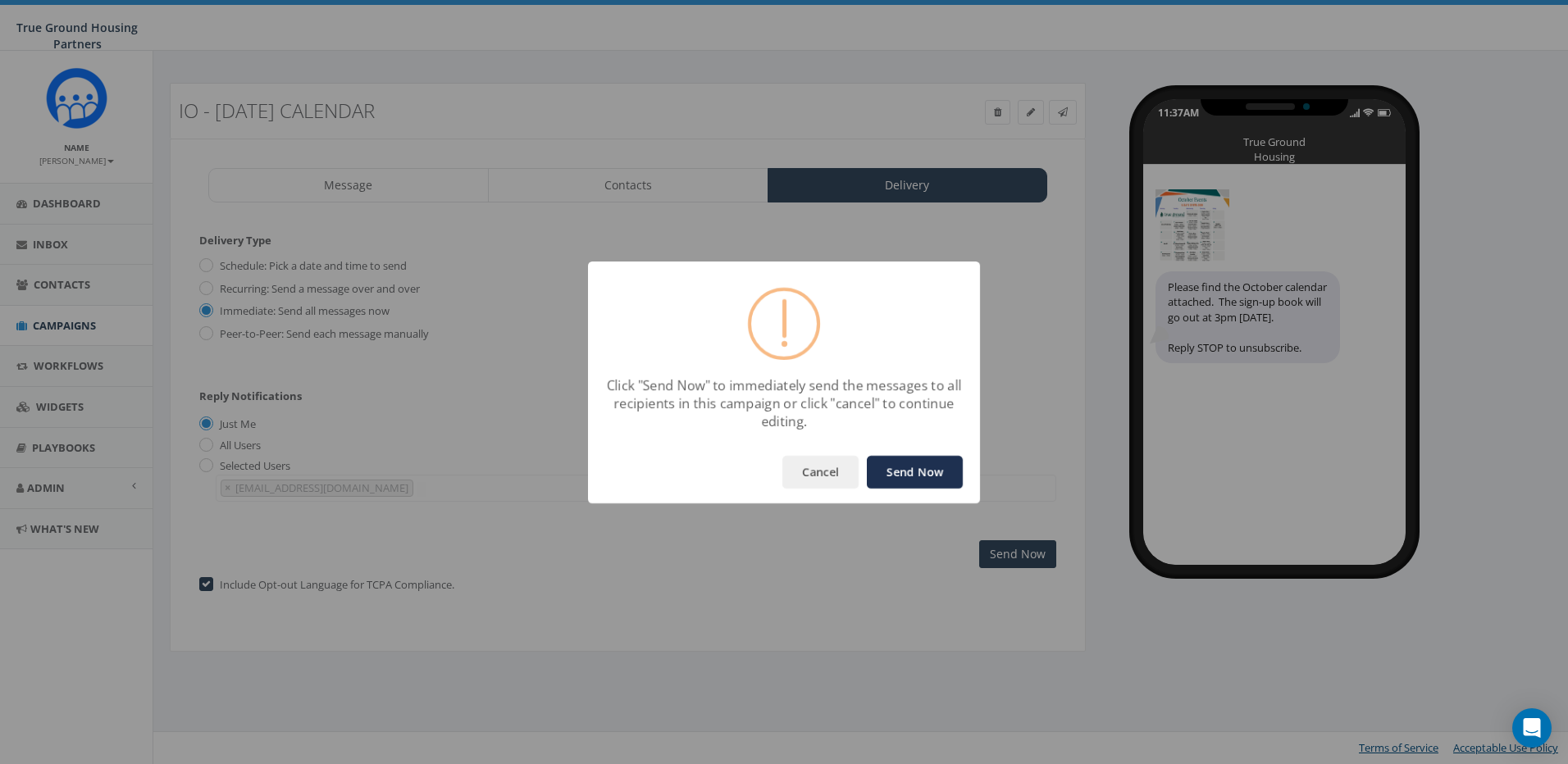
click at [927, 467] on button "Send Now" at bounding box center [915, 472] width 96 height 33
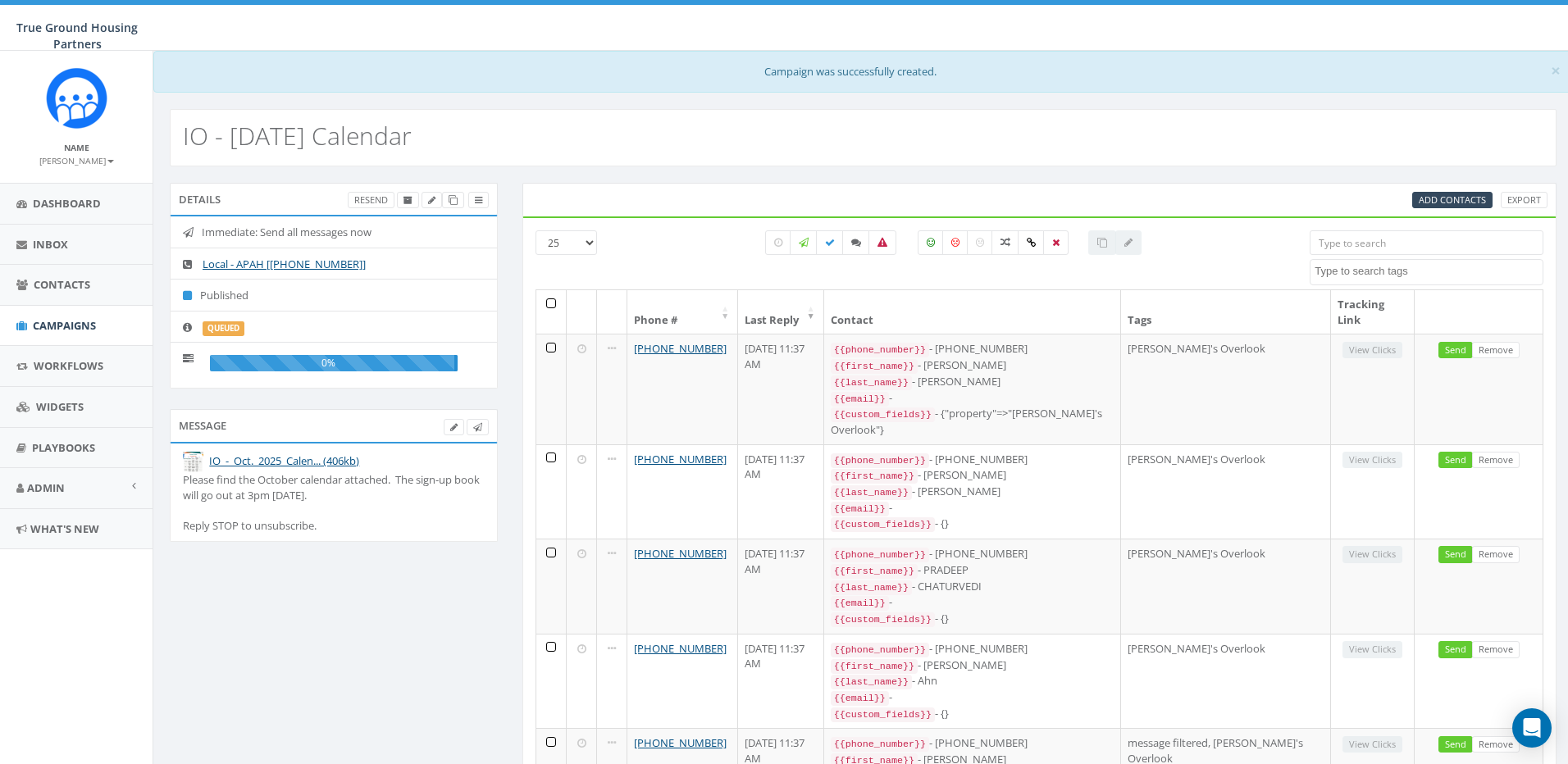
select select
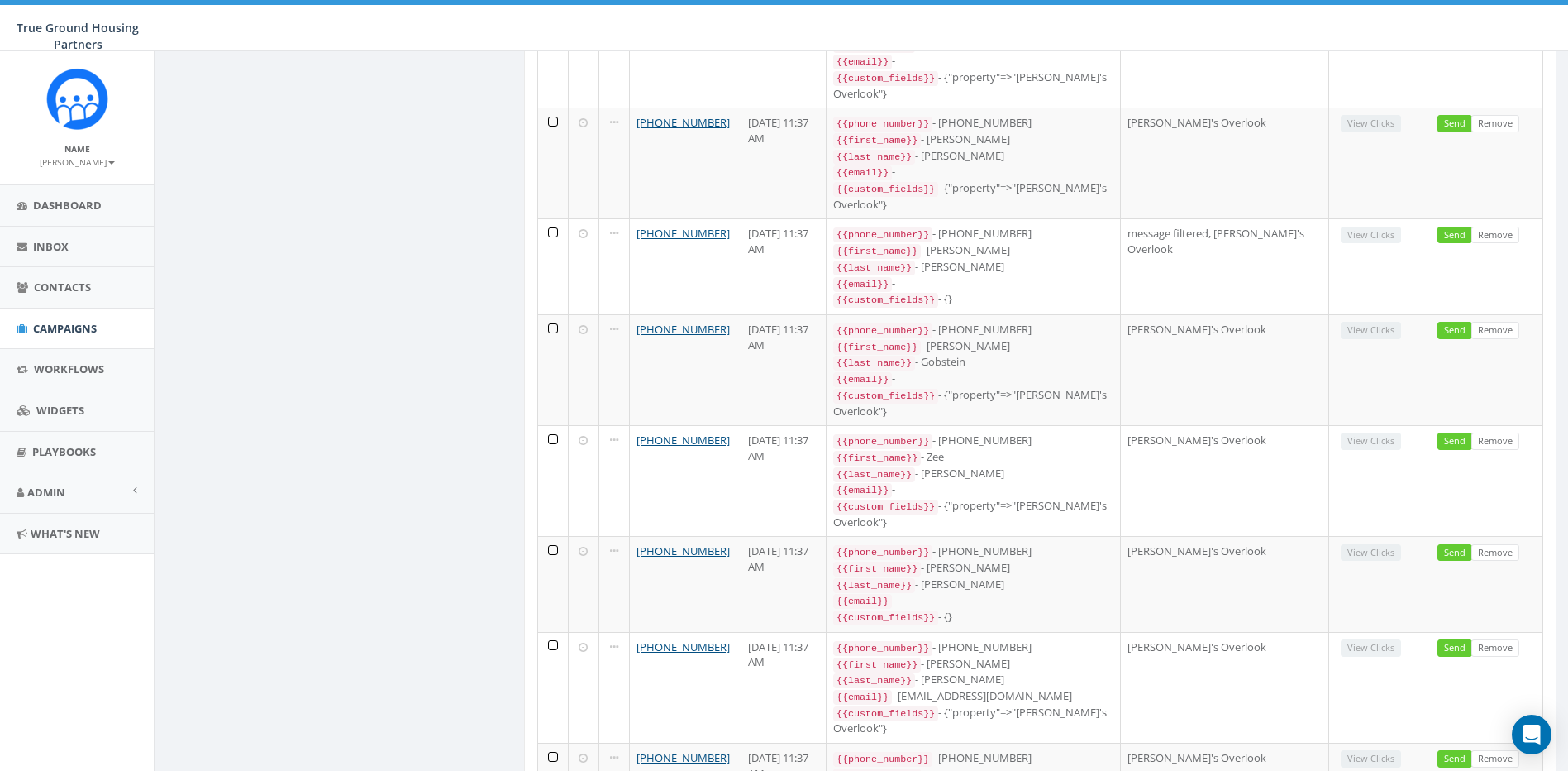
scroll to position [2158, 0]
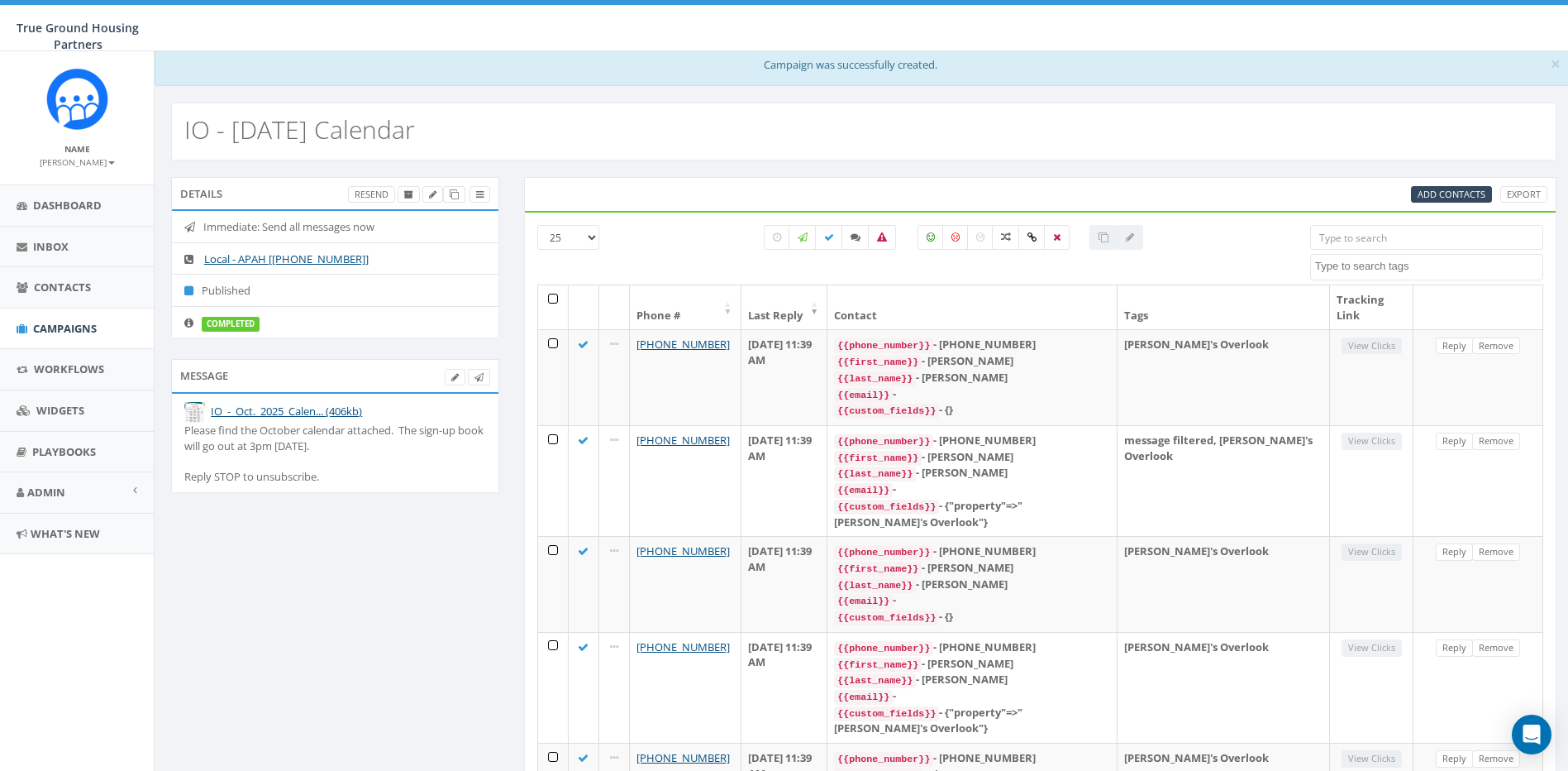
scroll to position [0, 0]
